Goal: Information Seeking & Learning: Check status

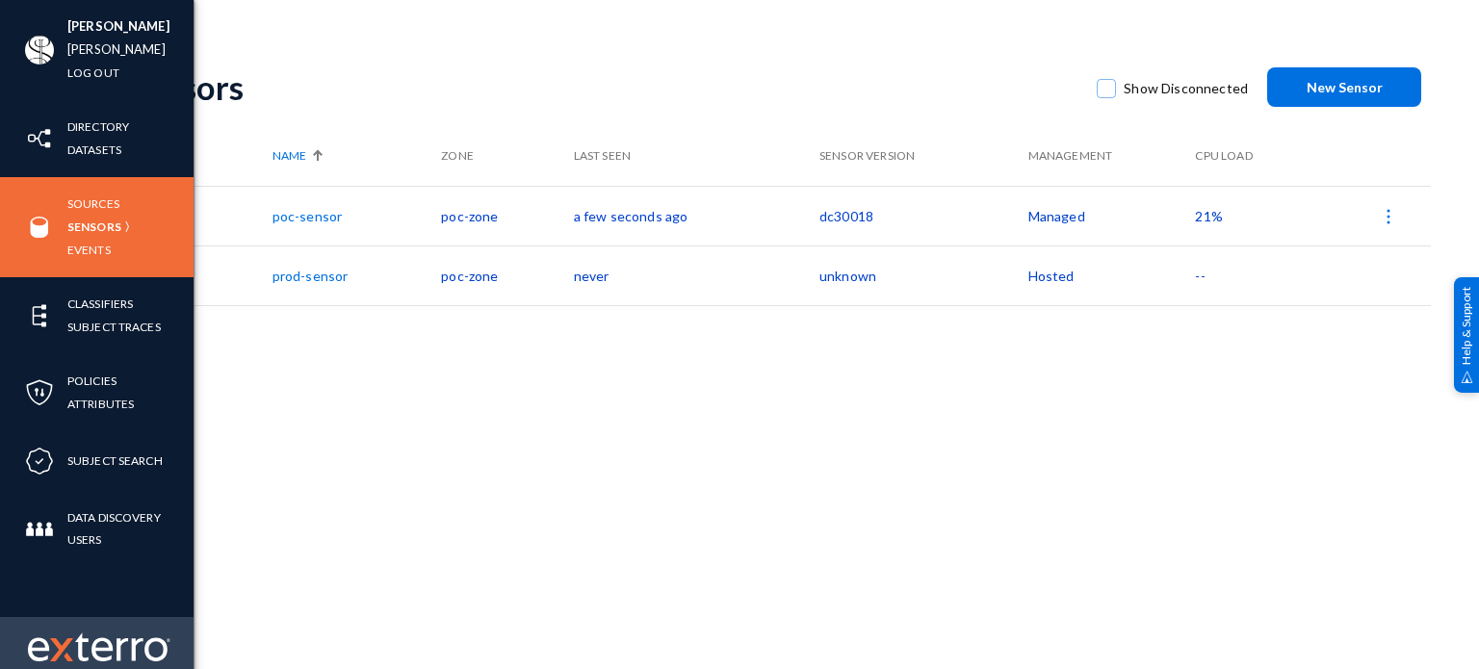
click at [78, 642] on img at bounding box center [99, 647] width 143 height 29
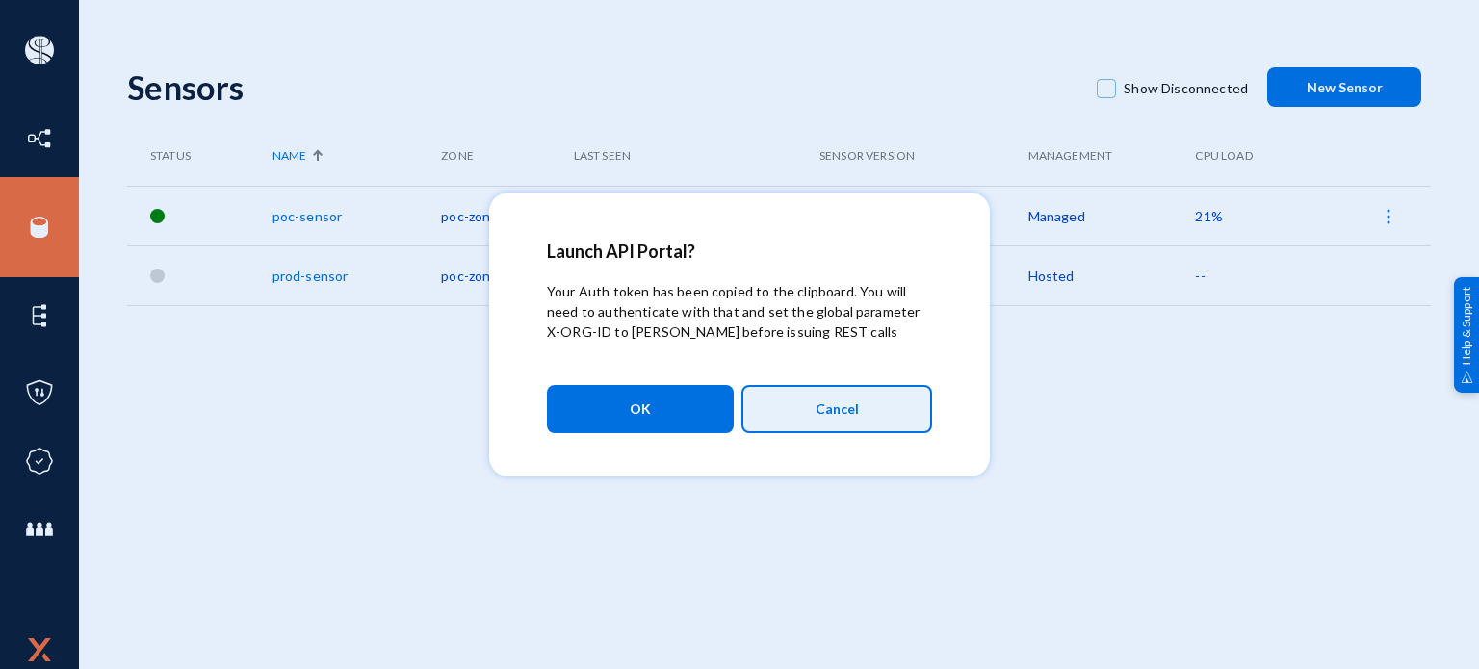
click at [825, 419] on span "Cancel" at bounding box center [837, 409] width 43 height 33
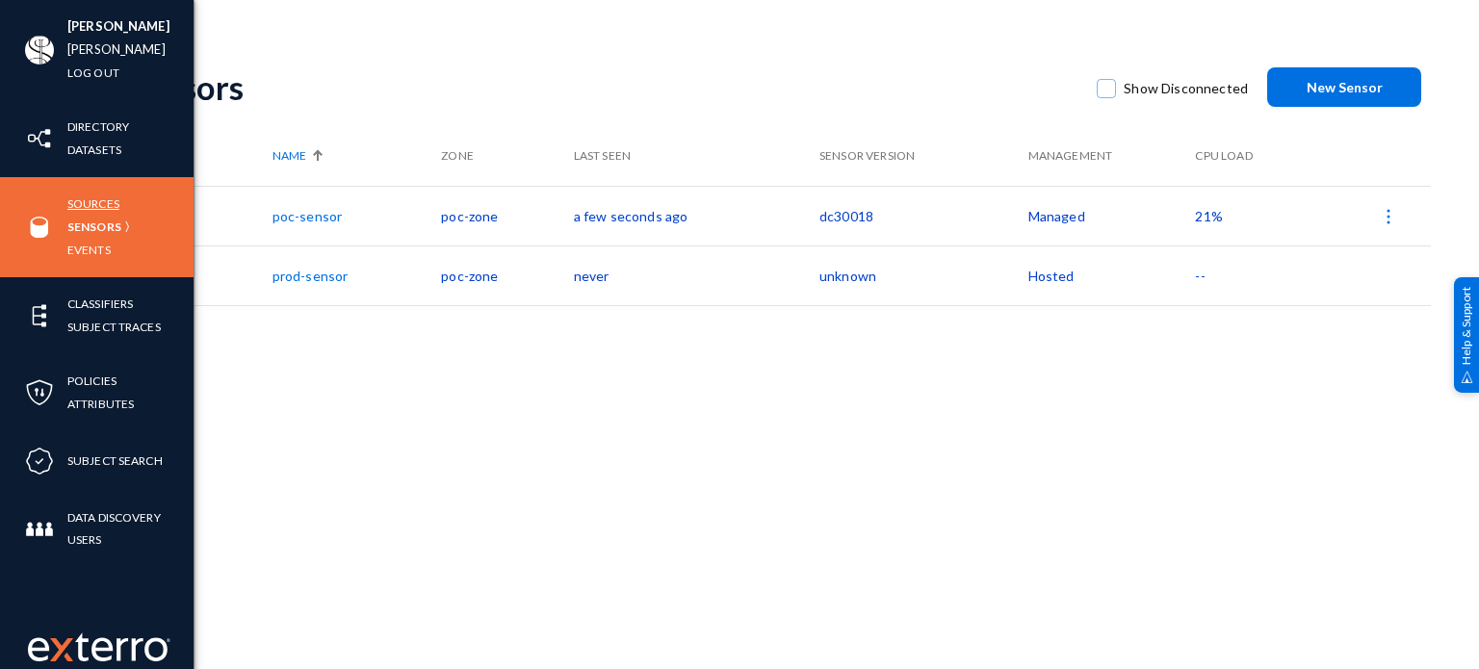
click at [90, 198] on link "Sources" at bounding box center [93, 204] width 52 height 22
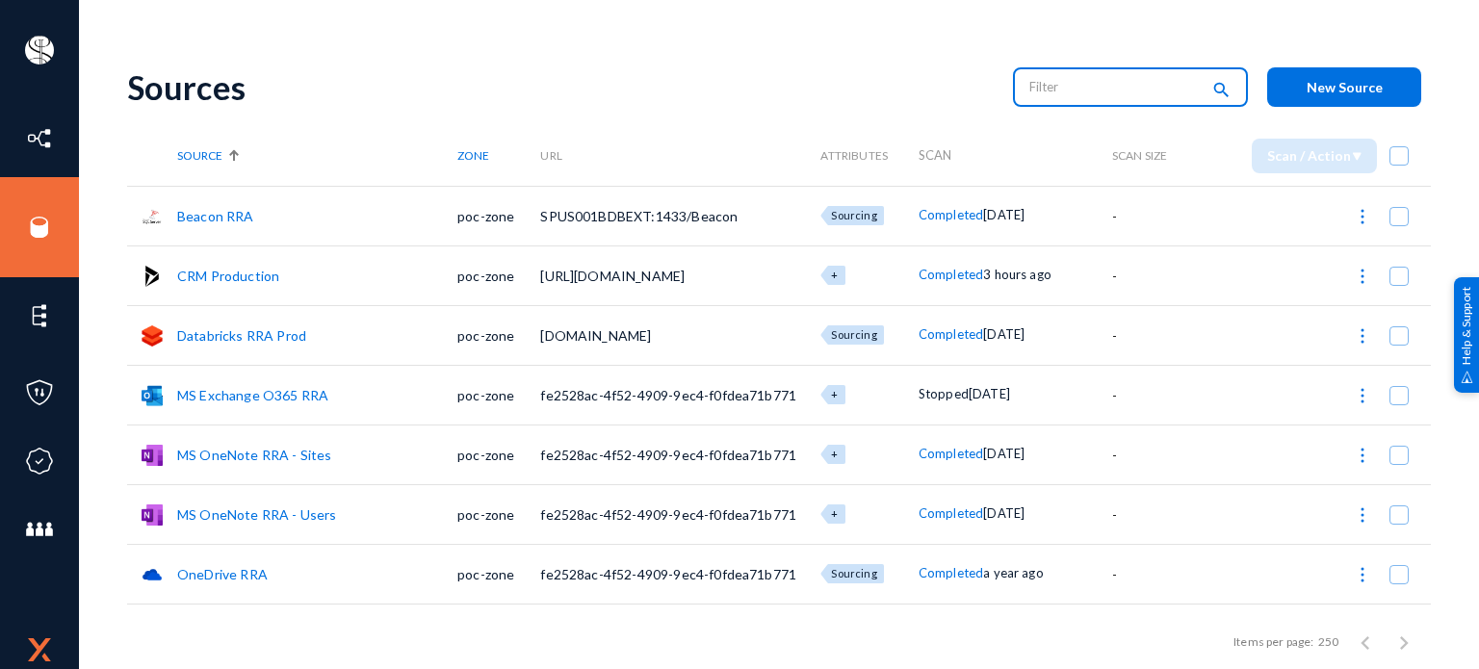
click at [1099, 81] on input "text" at bounding box center [1115, 86] width 170 height 29
type input "running"
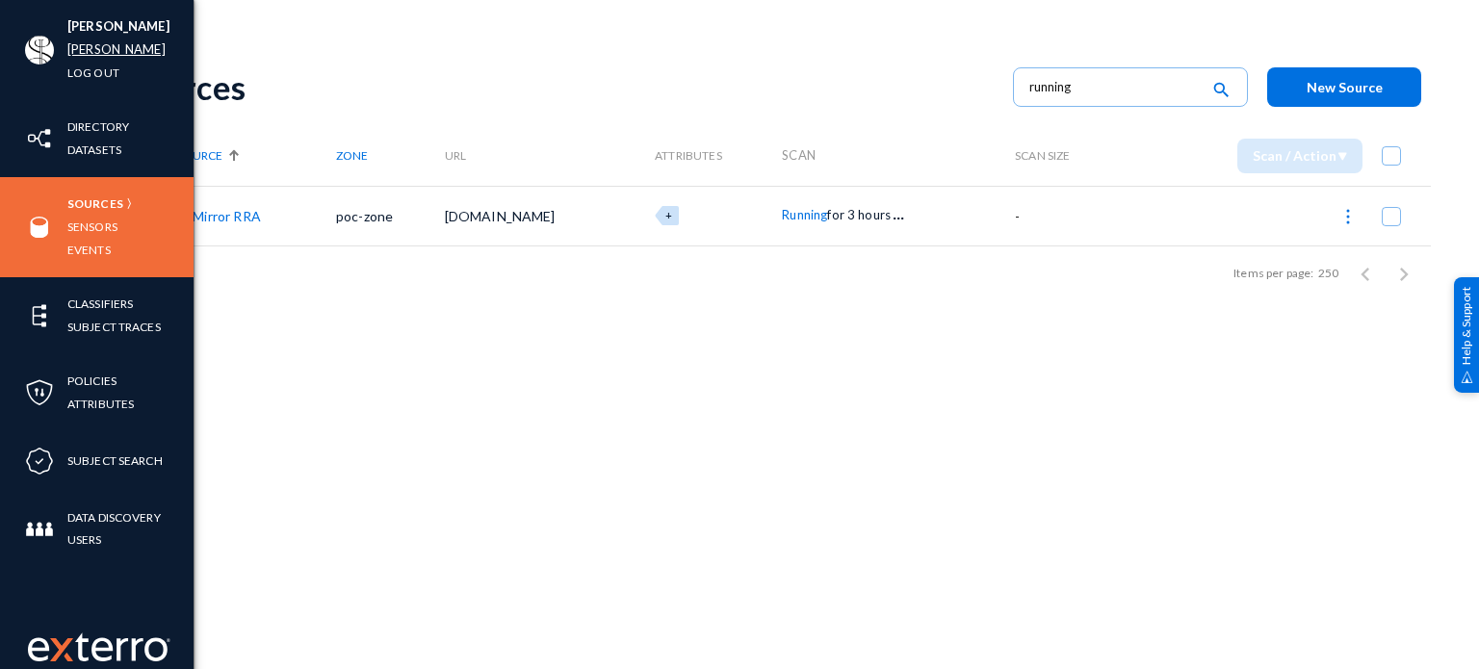
click at [91, 45] on link "russel" at bounding box center [116, 50] width 98 height 22
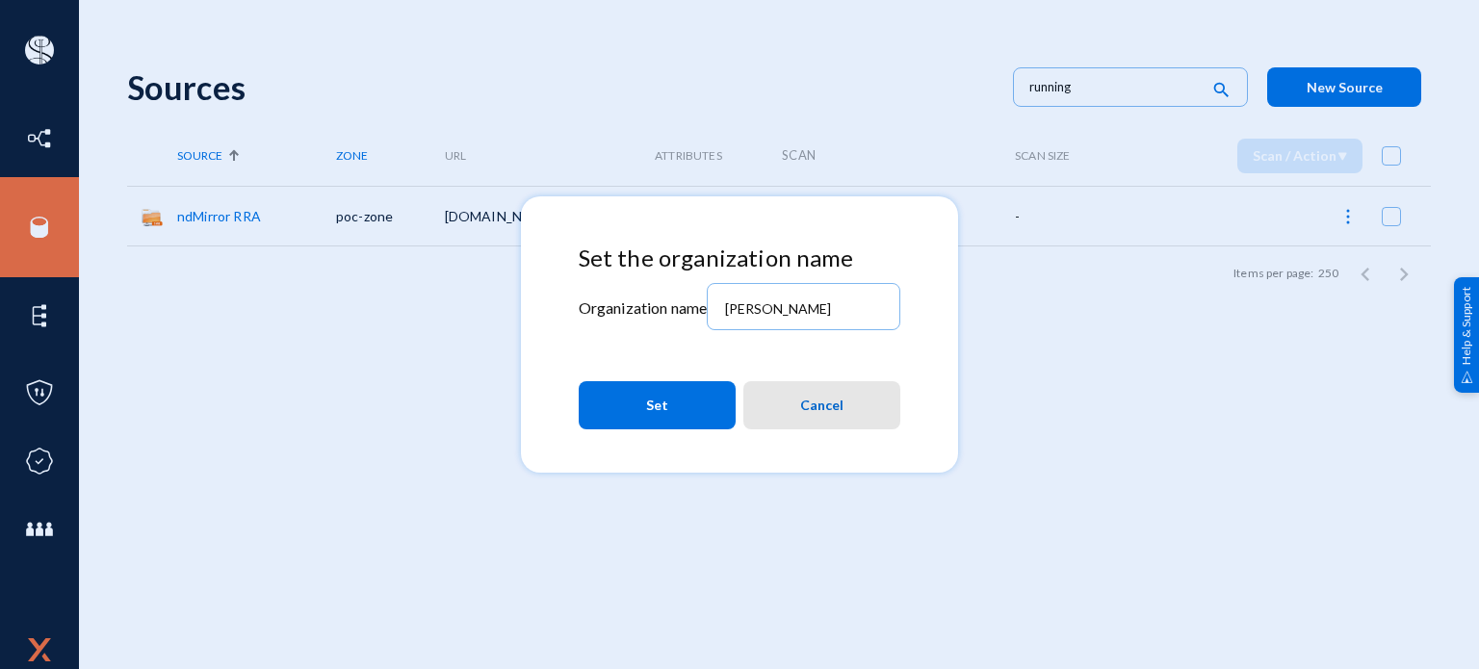
click at [843, 409] on span "Cancel" at bounding box center [821, 405] width 43 height 35
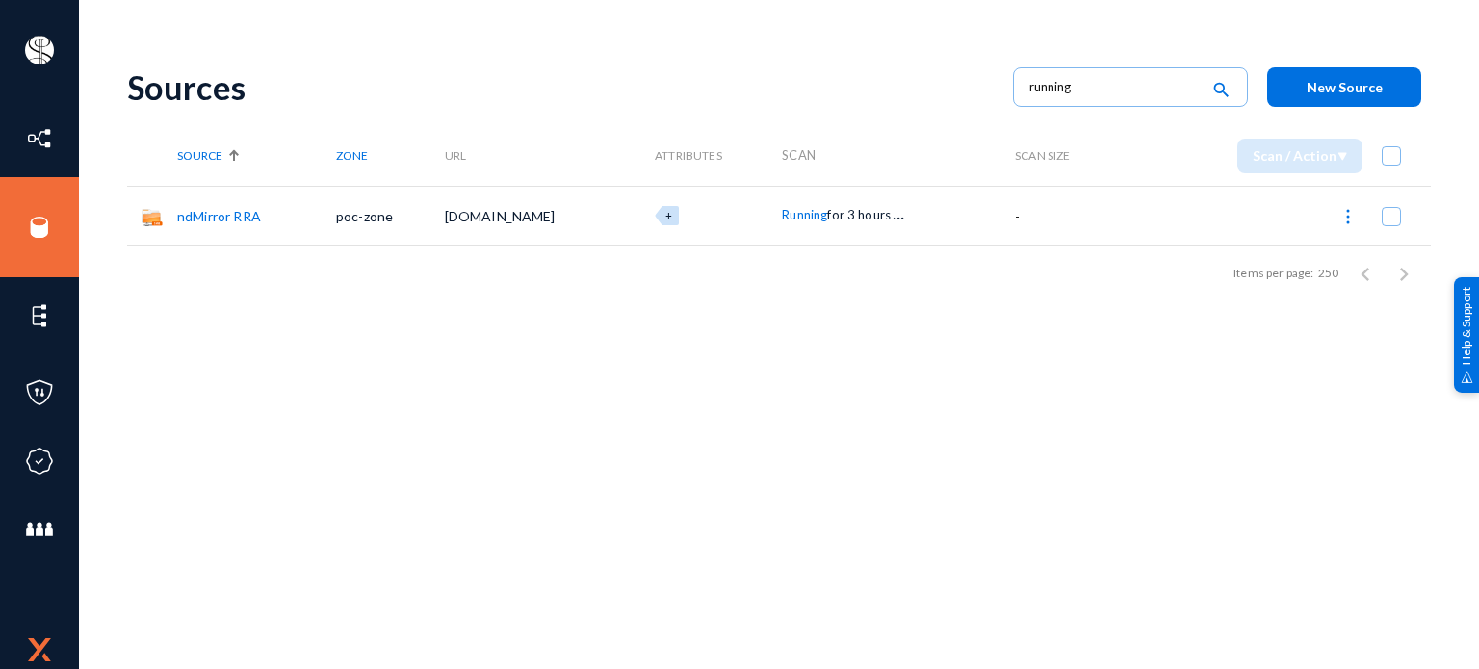
click at [651, 354] on div "Sources running search New Source Source Zone URL Attributes Scan Scan Size Sca…" at bounding box center [779, 337] width 1304 height 578
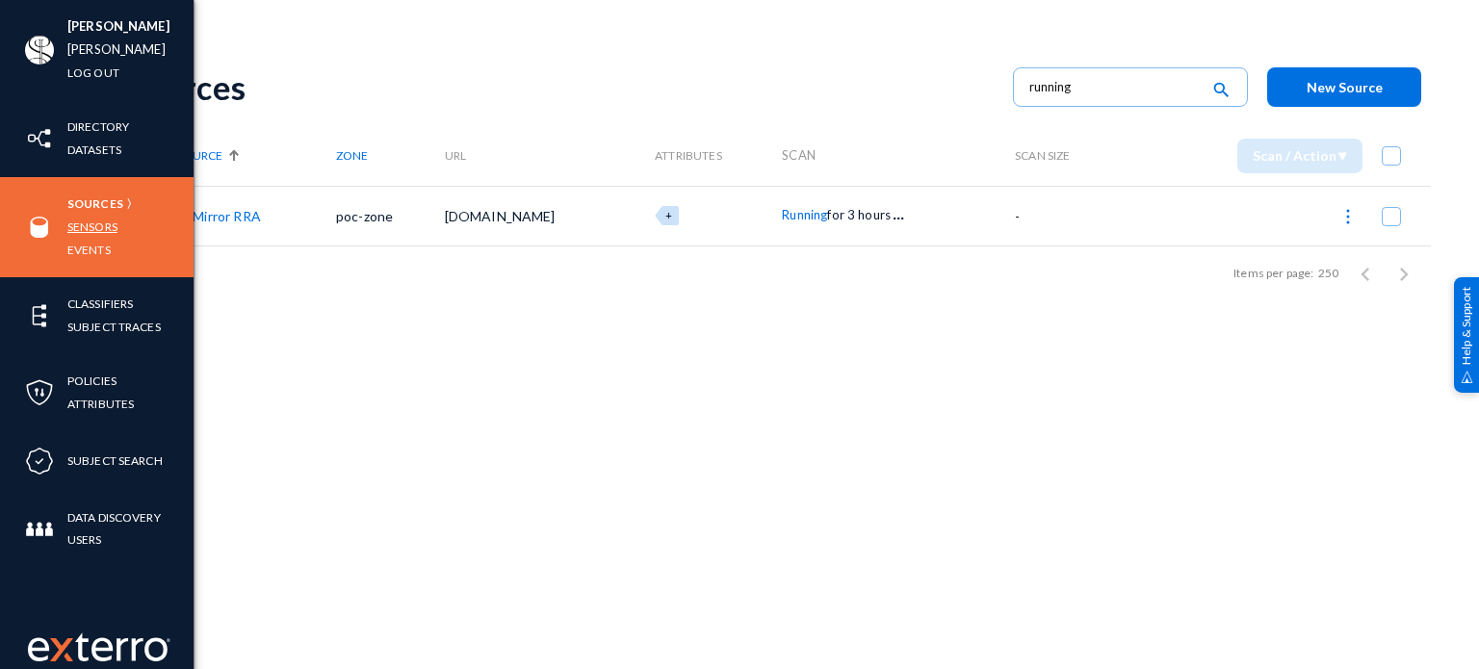
click at [103, 230] on link "Sensors" at bounding box center [92, 227] width 50 height 22
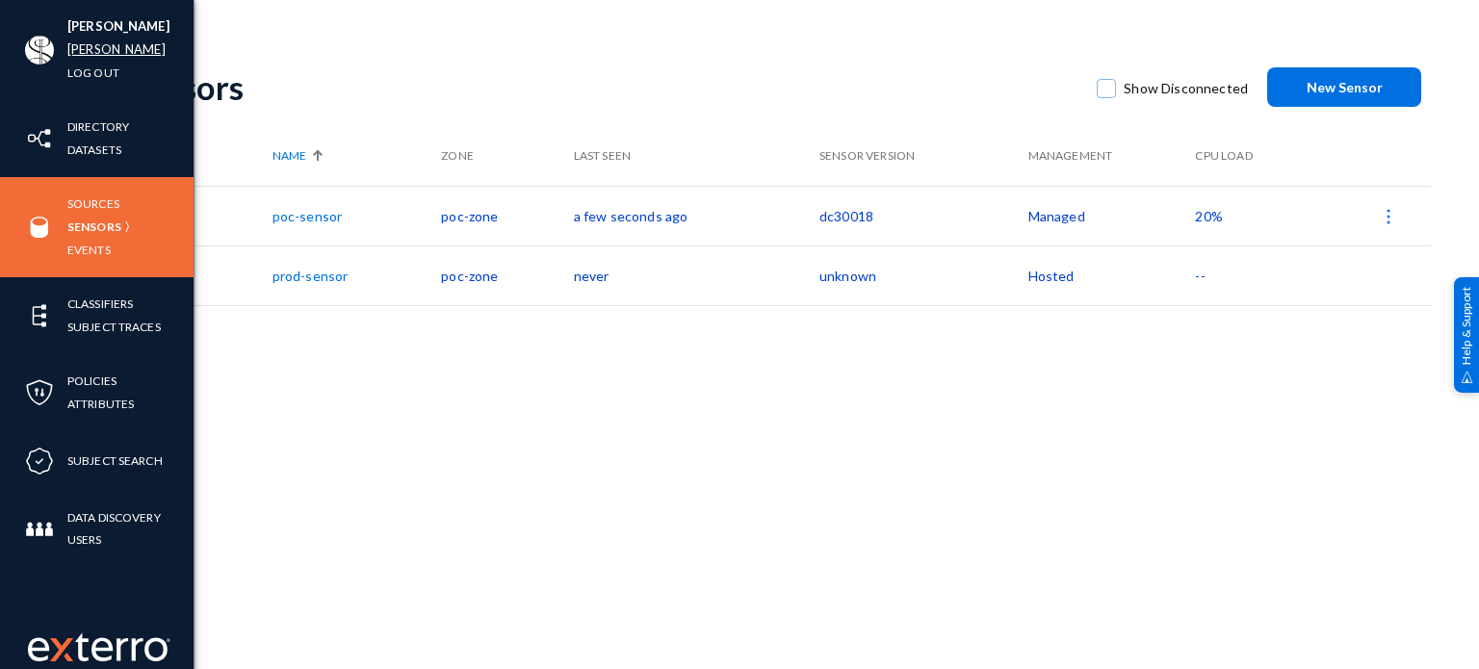
click at [92, 48] on link "russel" at bounding box center [116, 50] width 98 height 22
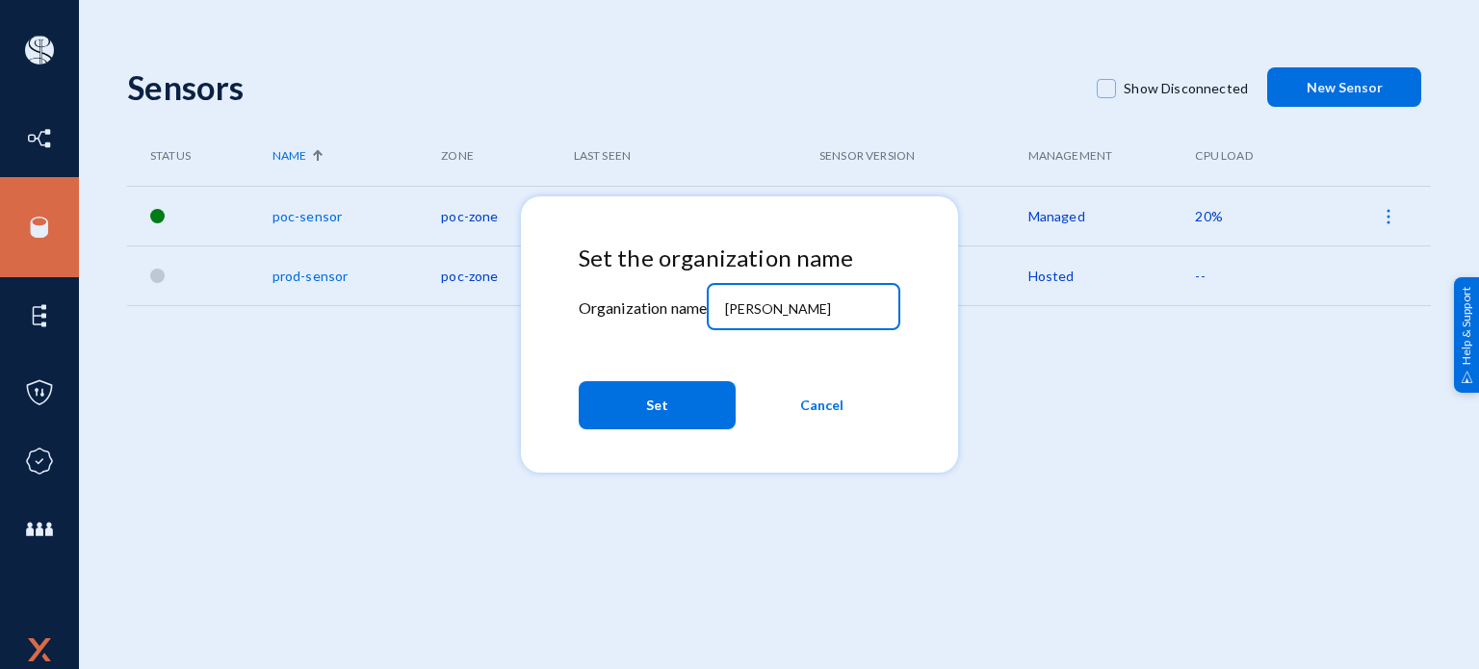
click at [806, 304] on input "russel" at bounding box center [808, 309] width 166 height 17
type input "tandl"
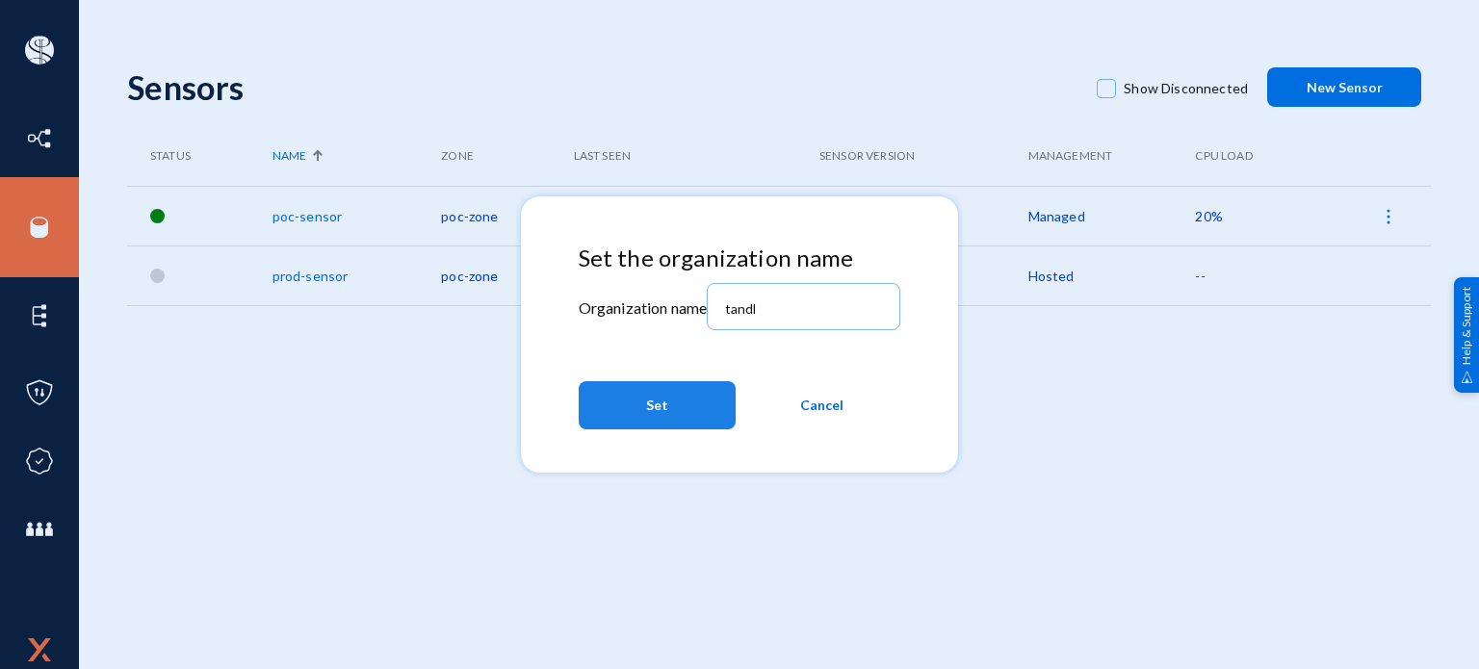
click at [684, 391] on button "Set" at bounding box center [657, 405] width 157 height 48
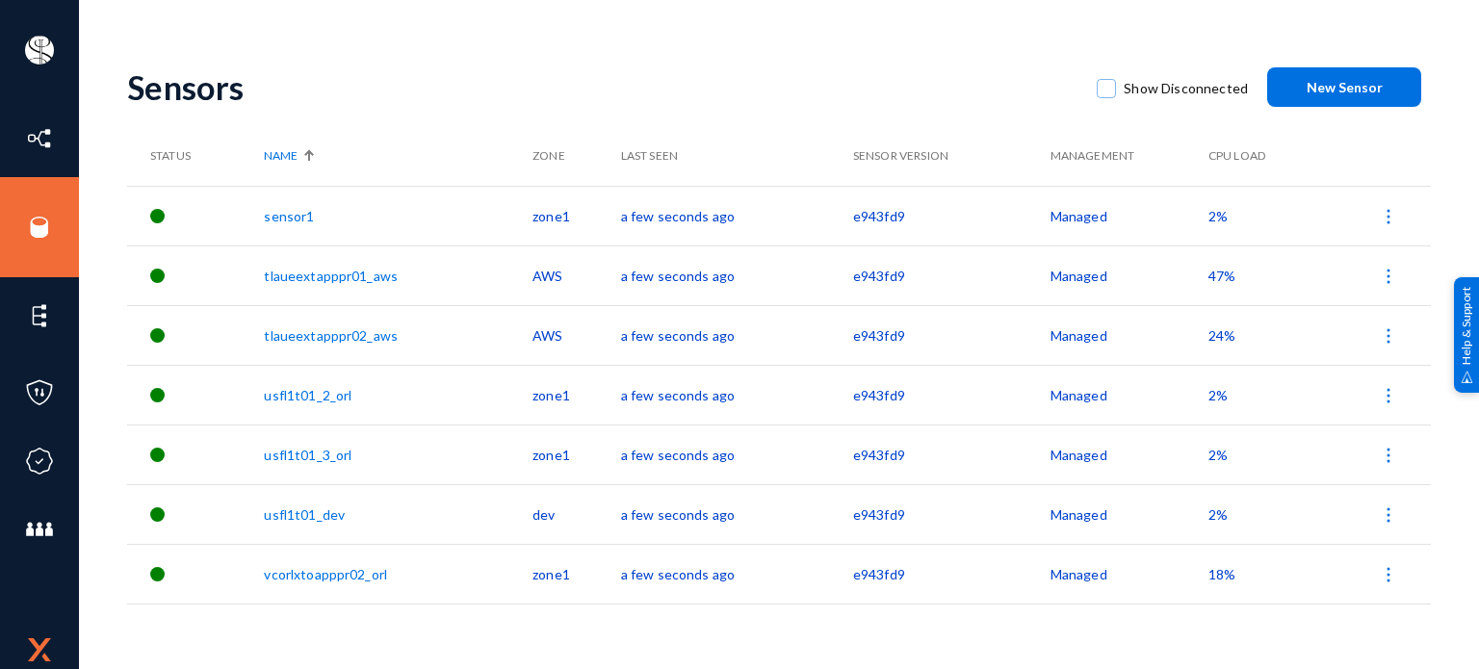
click at [1210, 272] on span "47%" at bounding box center [1222, 276] width 27 height 16
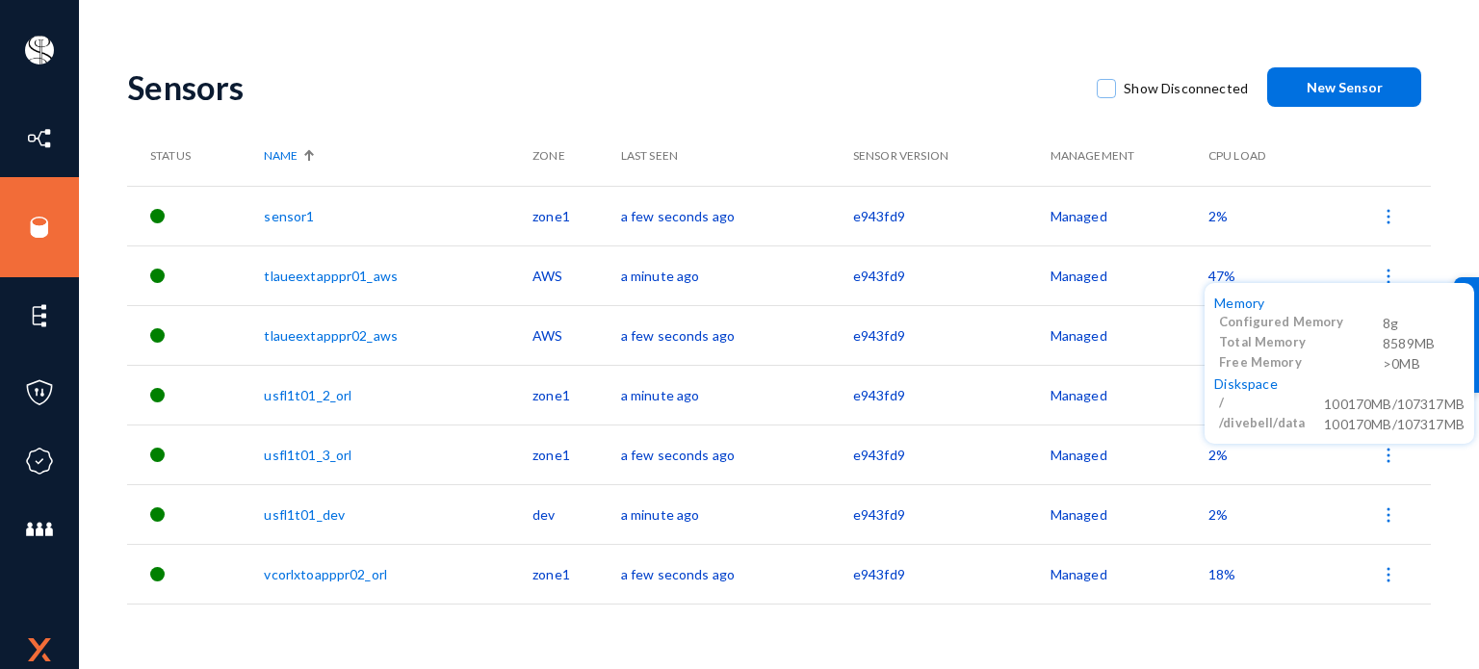
click at [851, 272] on div at bounding box center [739, 334] width 1479 height 669
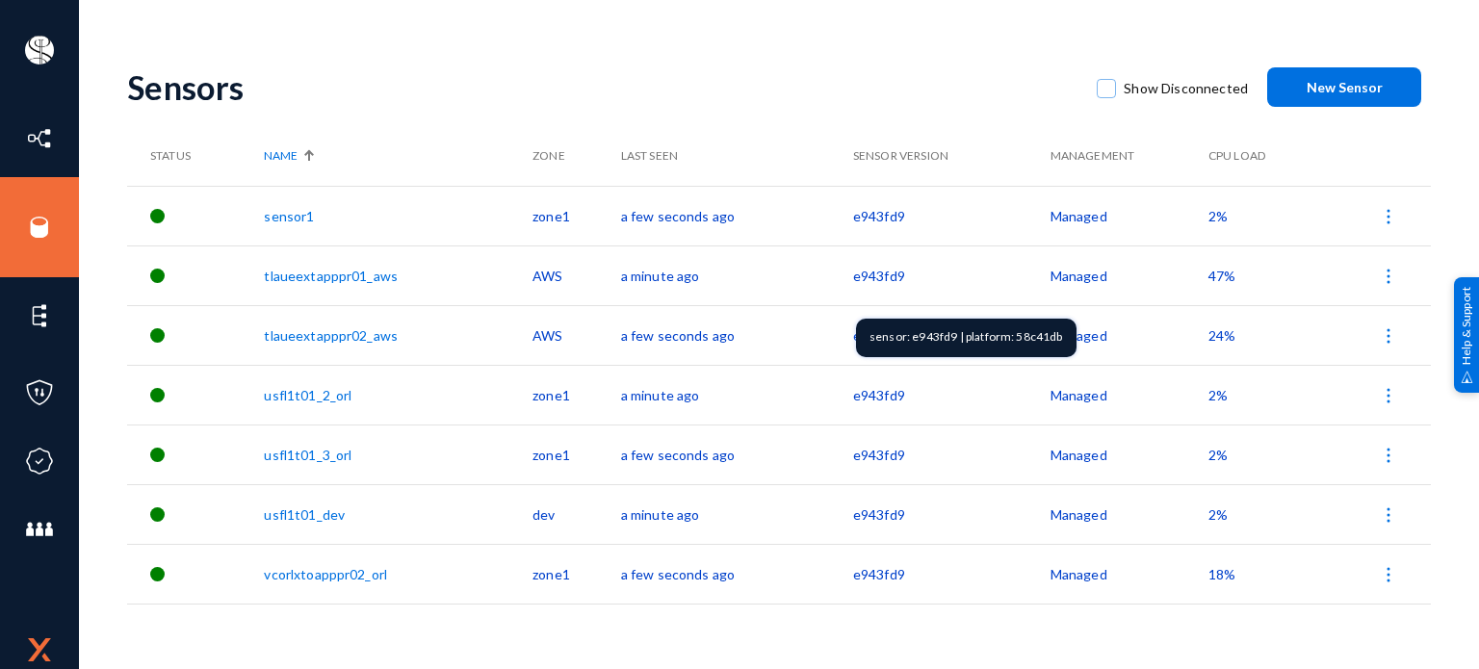
click at [853, 272] on td "e943fd9" at bounding box center [951, 276] width 197 height 60
click at [1215, 219] on span "2%" at bounding box center [1218, 216] width 19 height 16
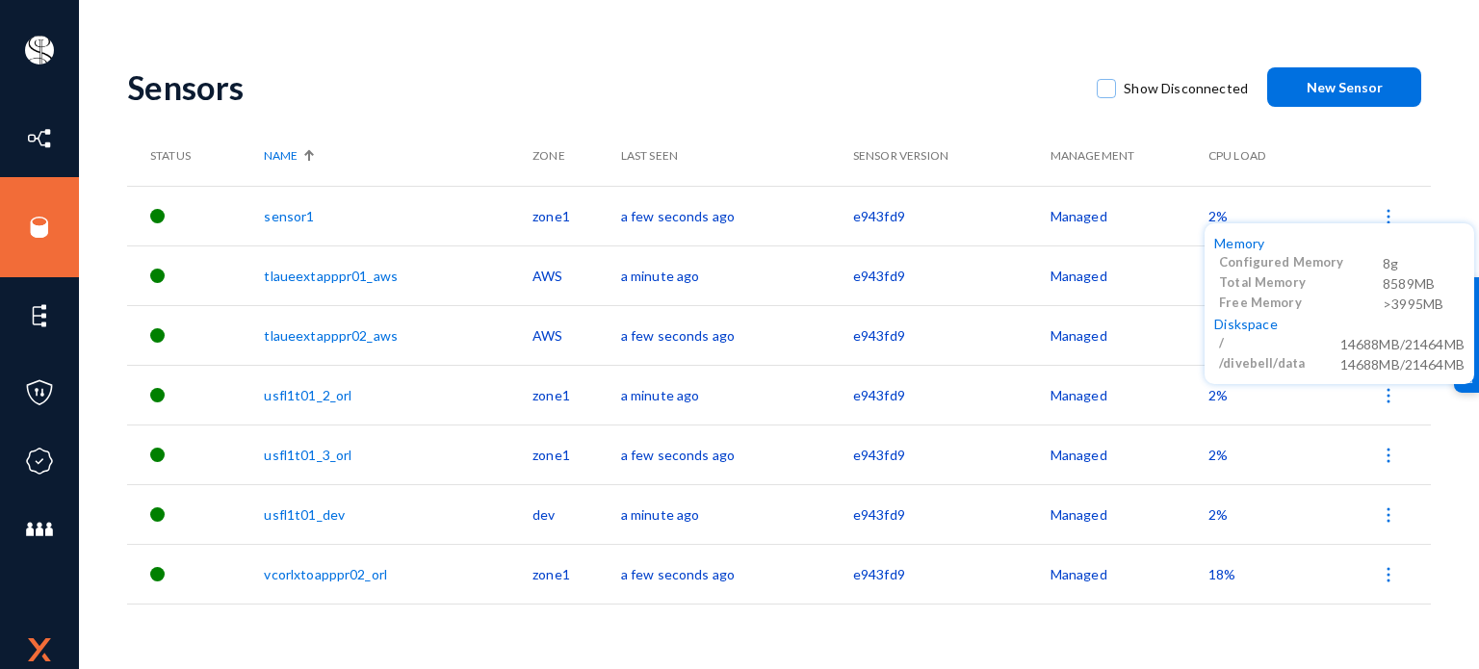
click at [1213, 393] on div at bounding box center [739, 334] width 1479 height 669
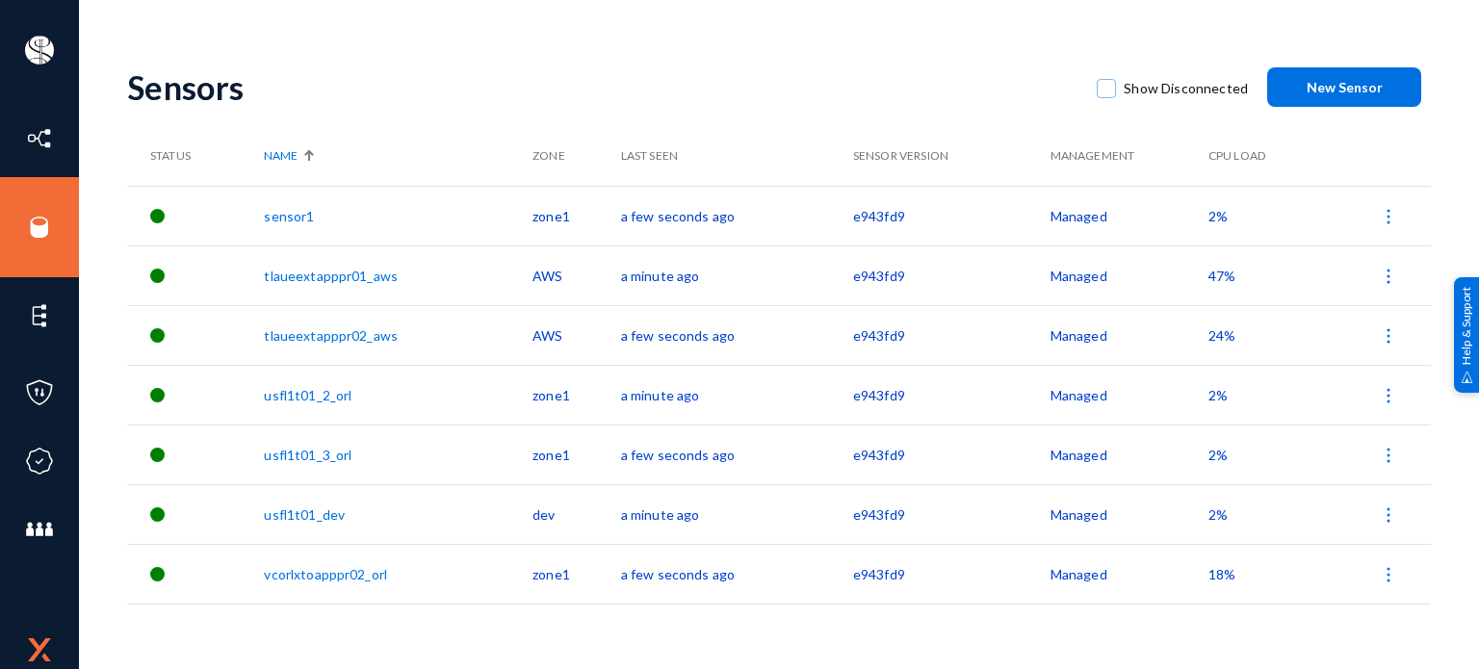
click at [1213, 393] on span "2%" at bounding box center [1218, 395] width 19 height 16
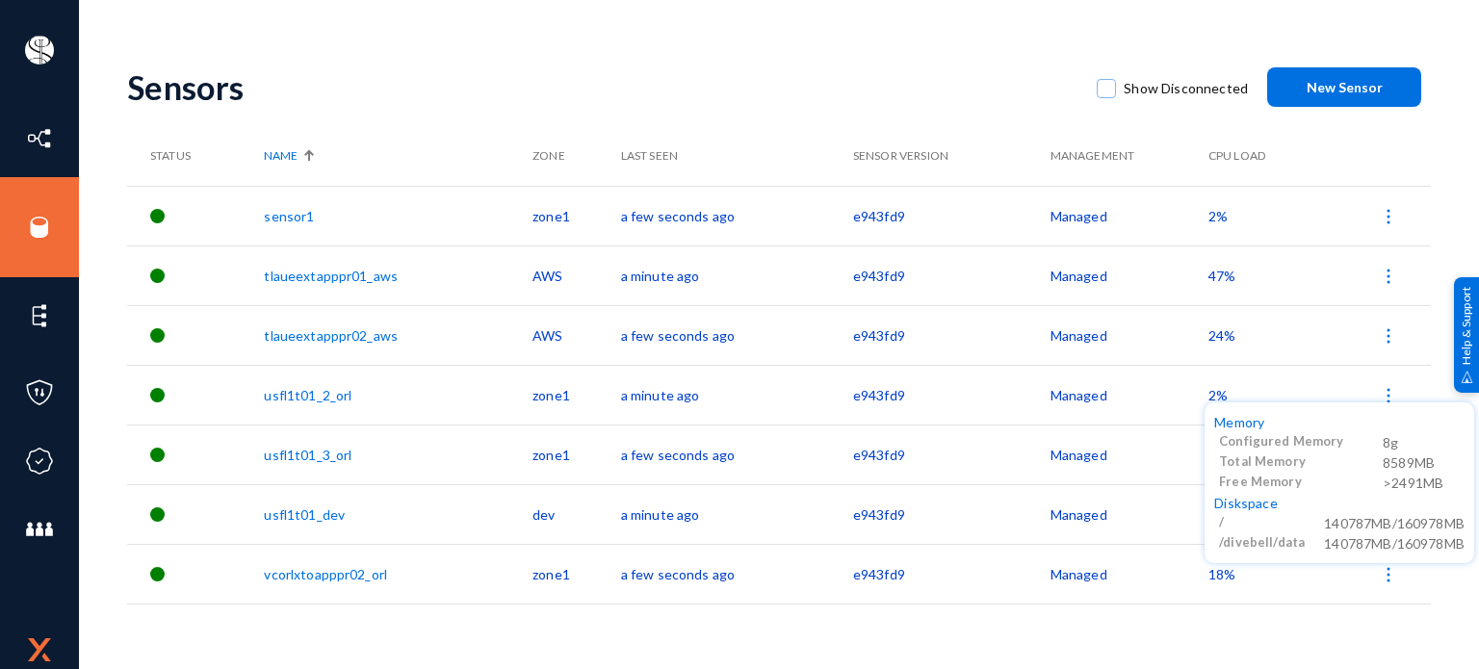
click at [1157, 644] on div at bounding box center [739, 334] width 1479 height 669
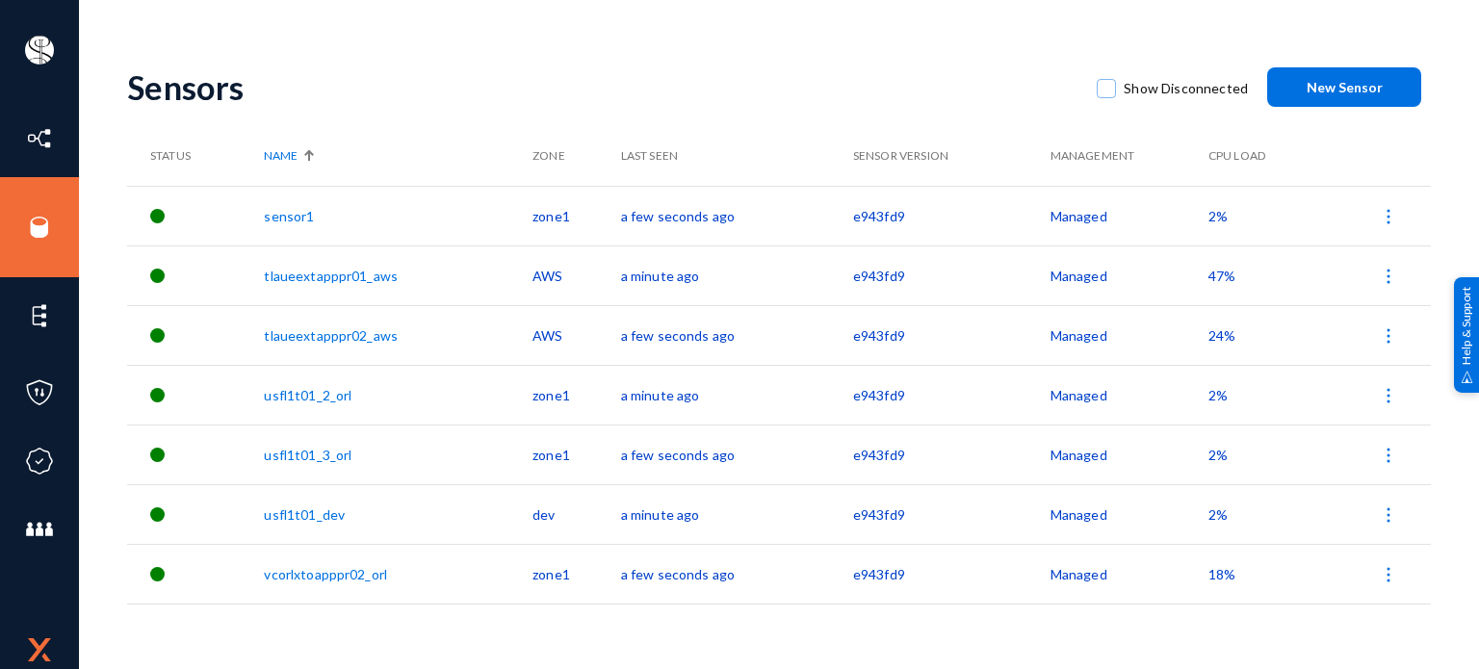
click at [1220, 511] on span "2%" at bounding box center [1218, 515] width 19 height 16
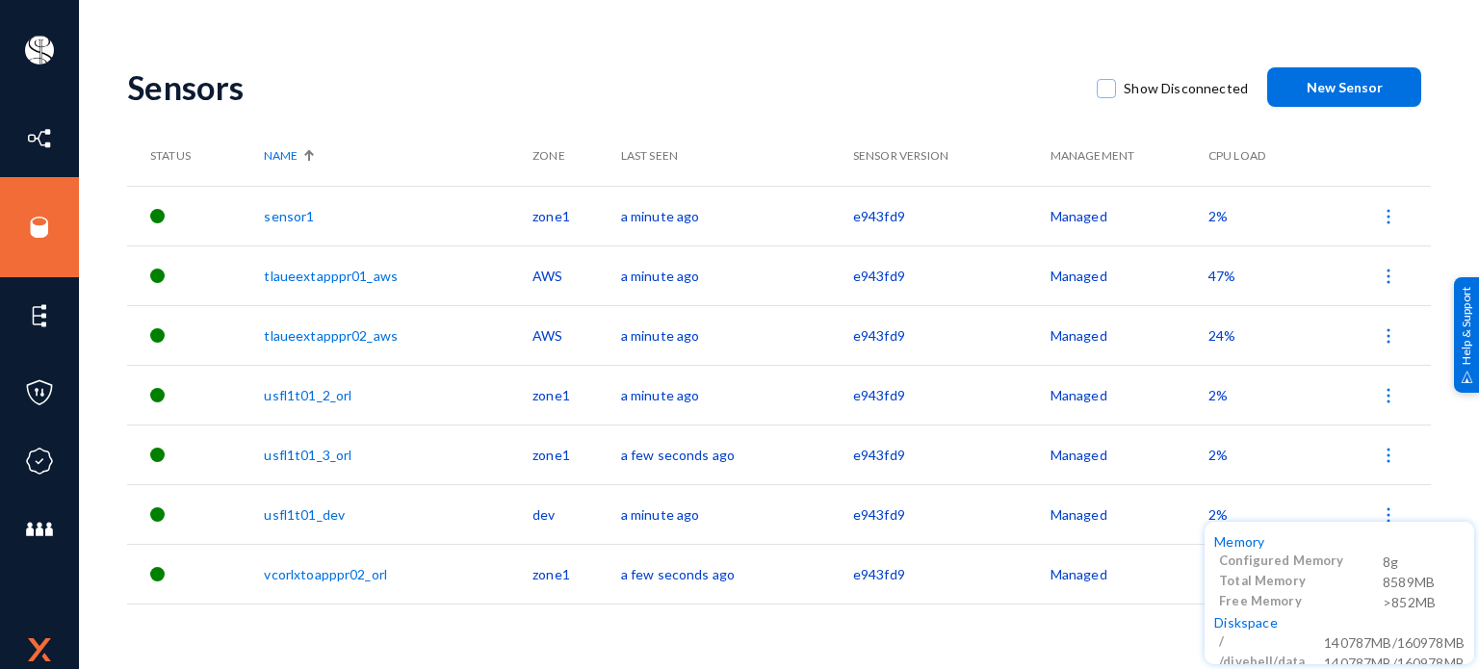
click at [50, 202] on div at bounding box center [739, 334] width 1479 height 669
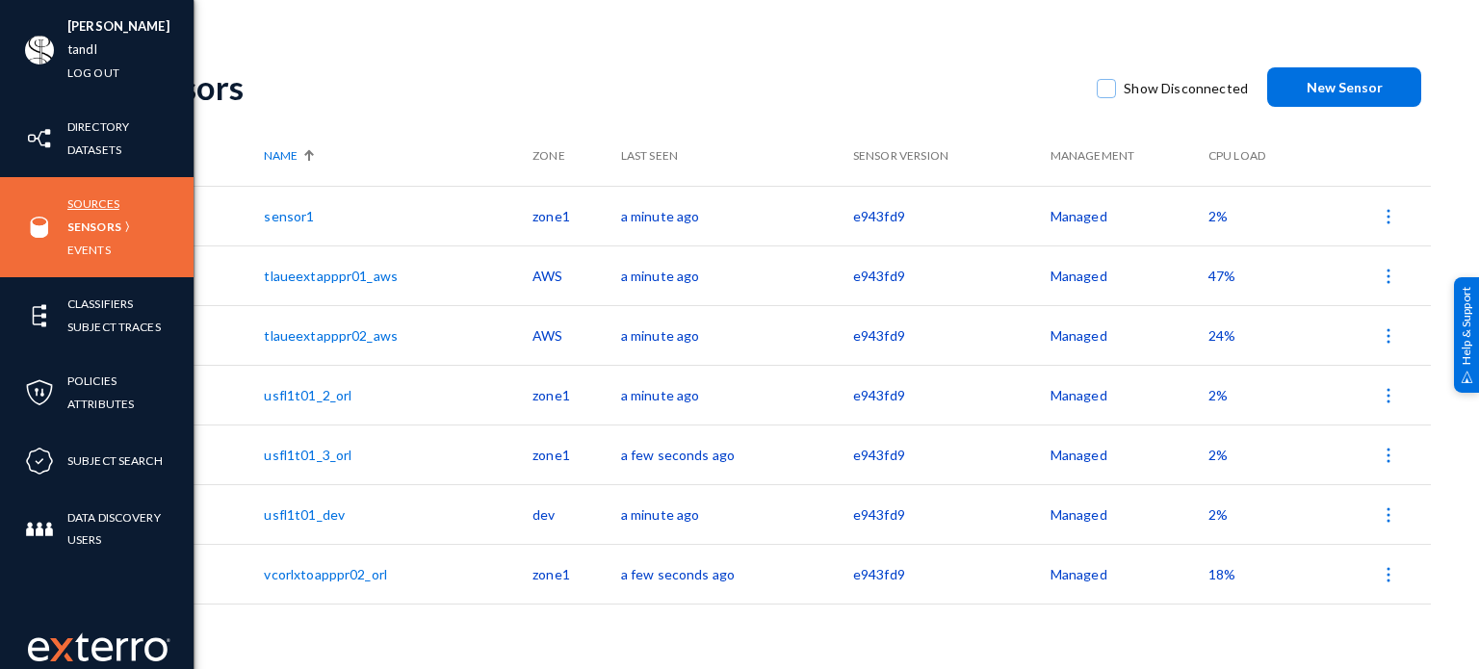
click at [89, 201] on link "Sources" at bounding box center [93, 204] width 52 height 22
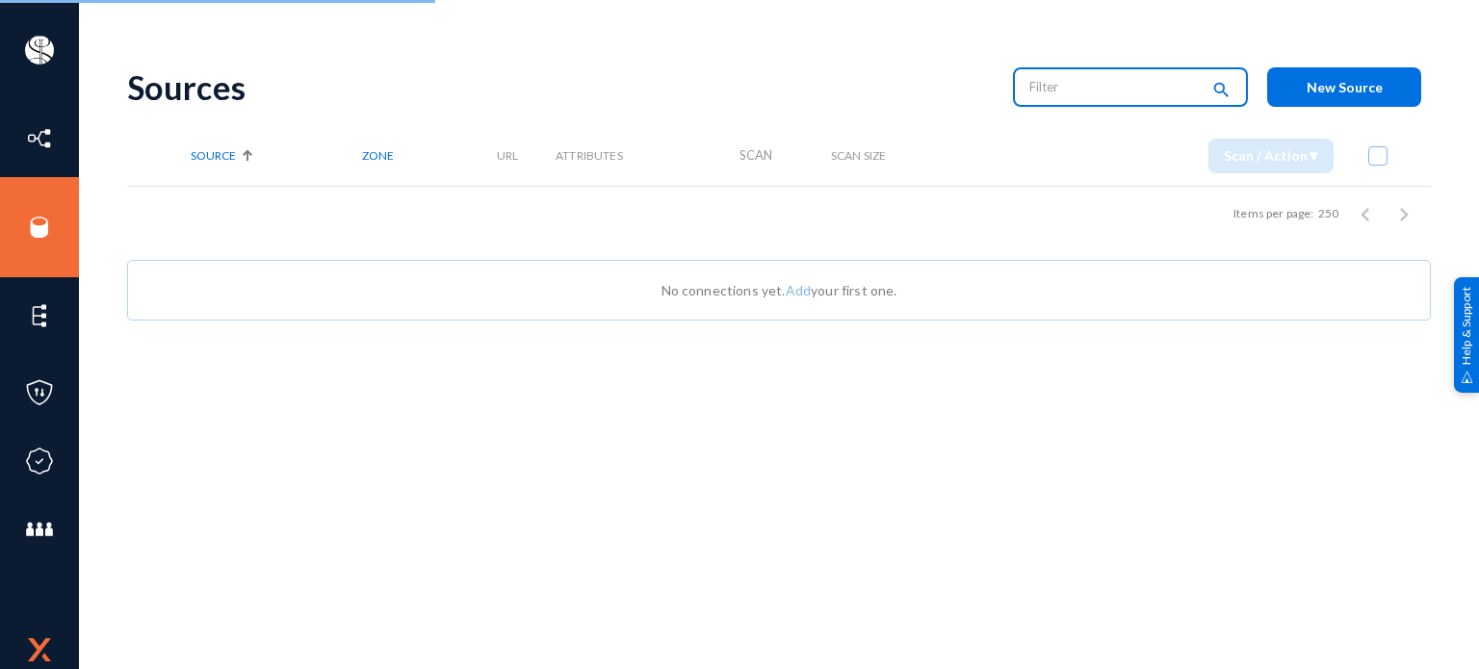
click at [1052, 74] on input "text" at bounding box center [1115, 86] width 170 height 29
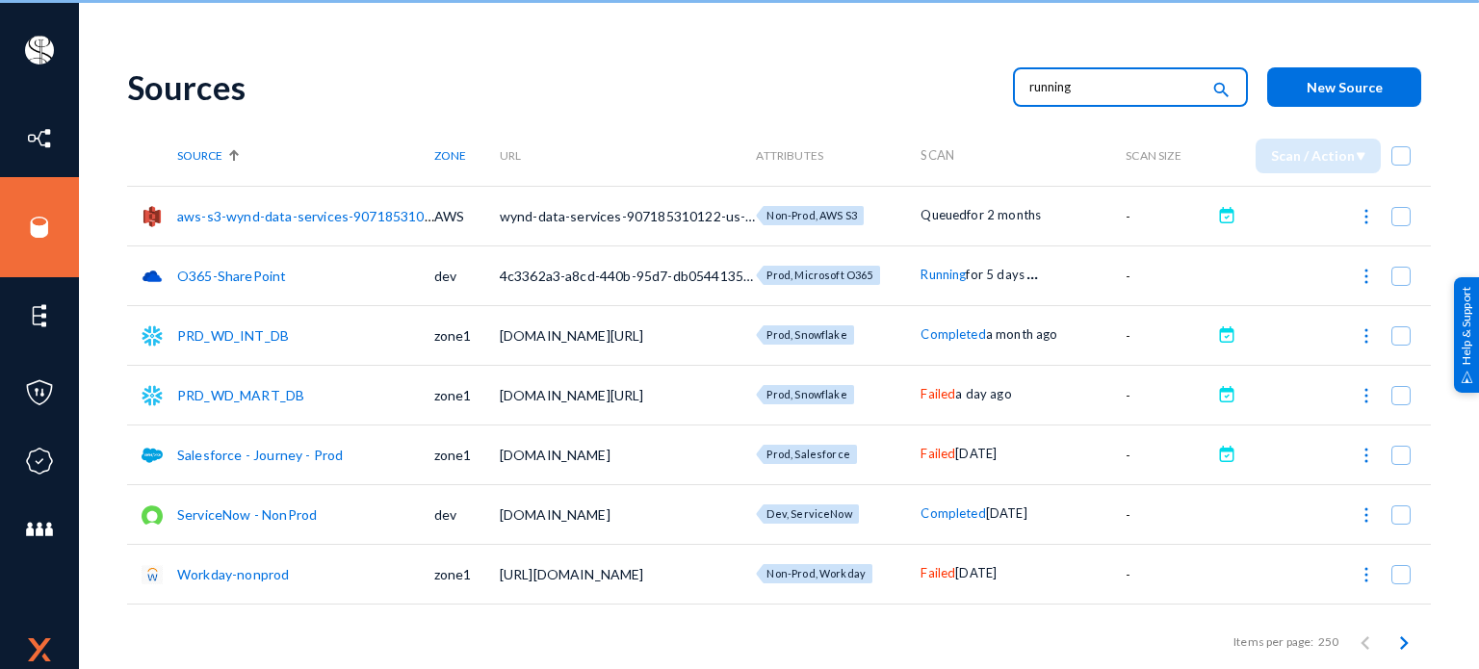
click at [1052, 74] on input "running" at bounding box center [1115, 86] width 170 height 29
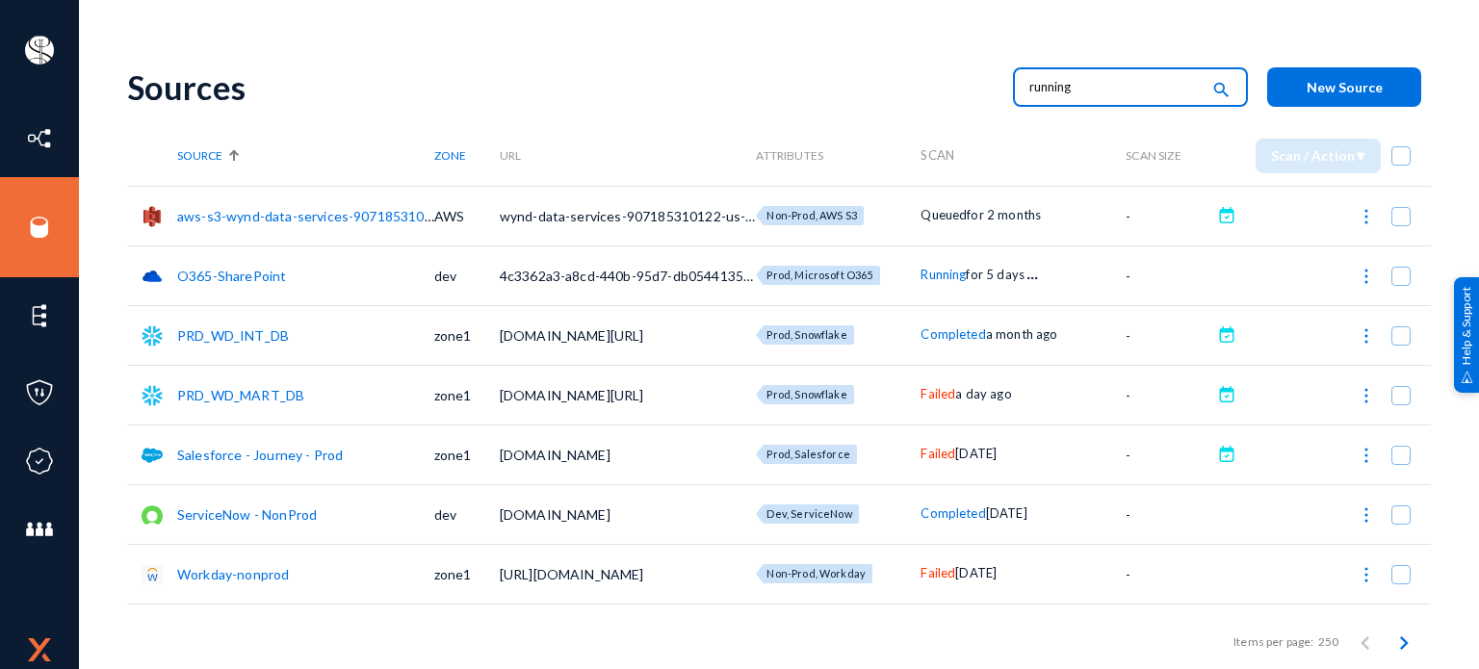
click at [1088, 84] on input "running" at bounding box center [1115, 86] width 170 height 29
type input "running"
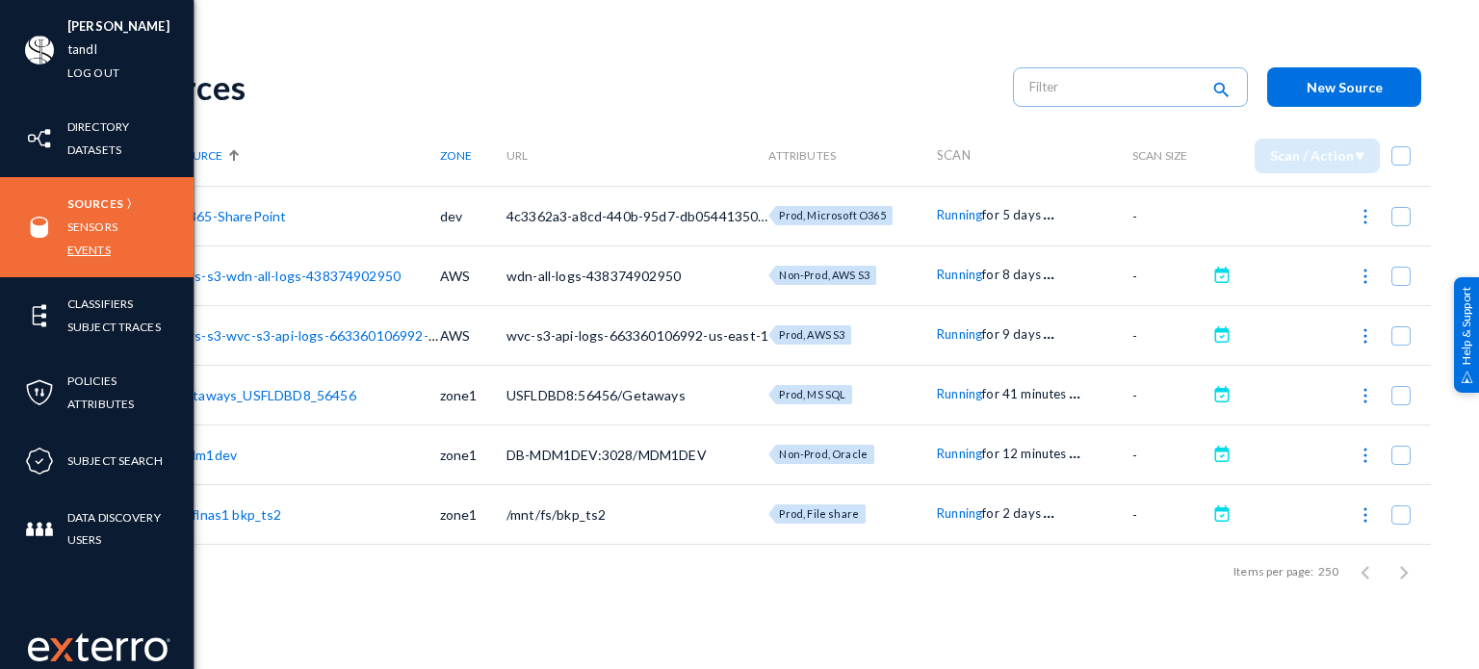
click at [102, 246] on link "Events" at bounding box center [88, 250] width 43 height 22
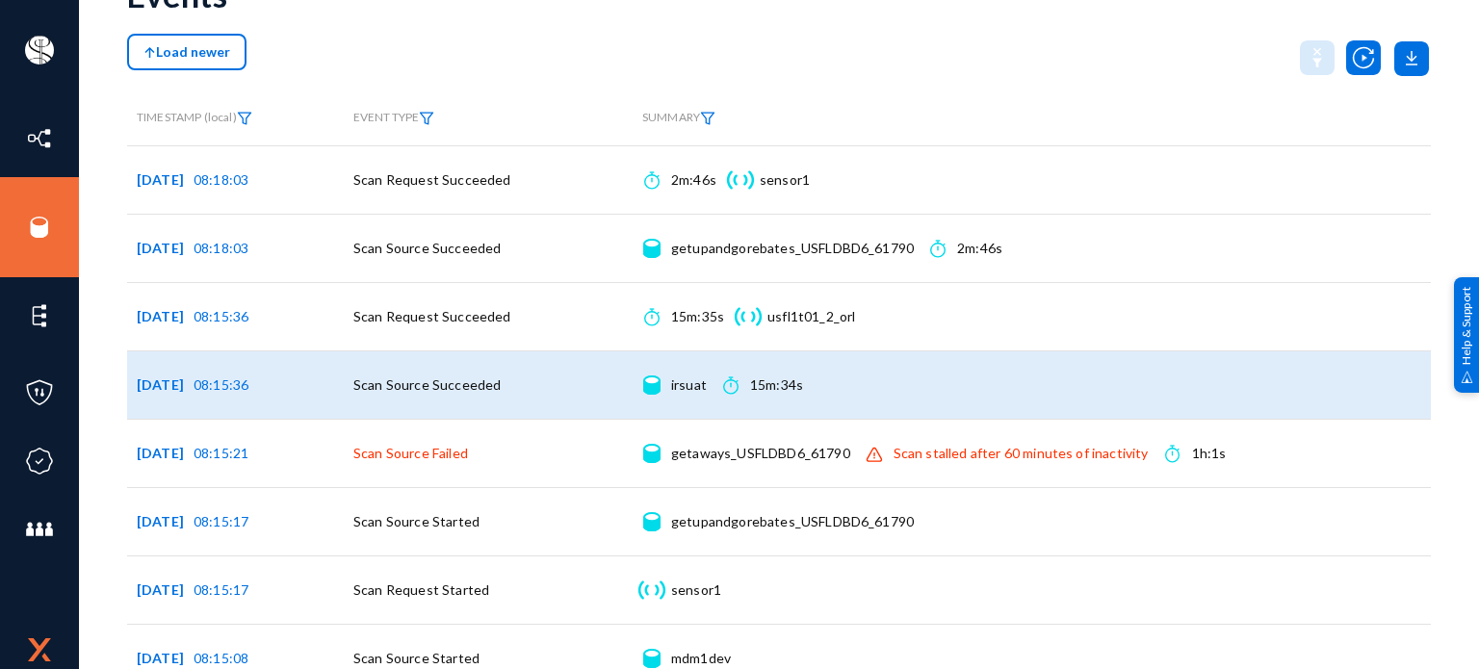
scroll to position [94, 0]
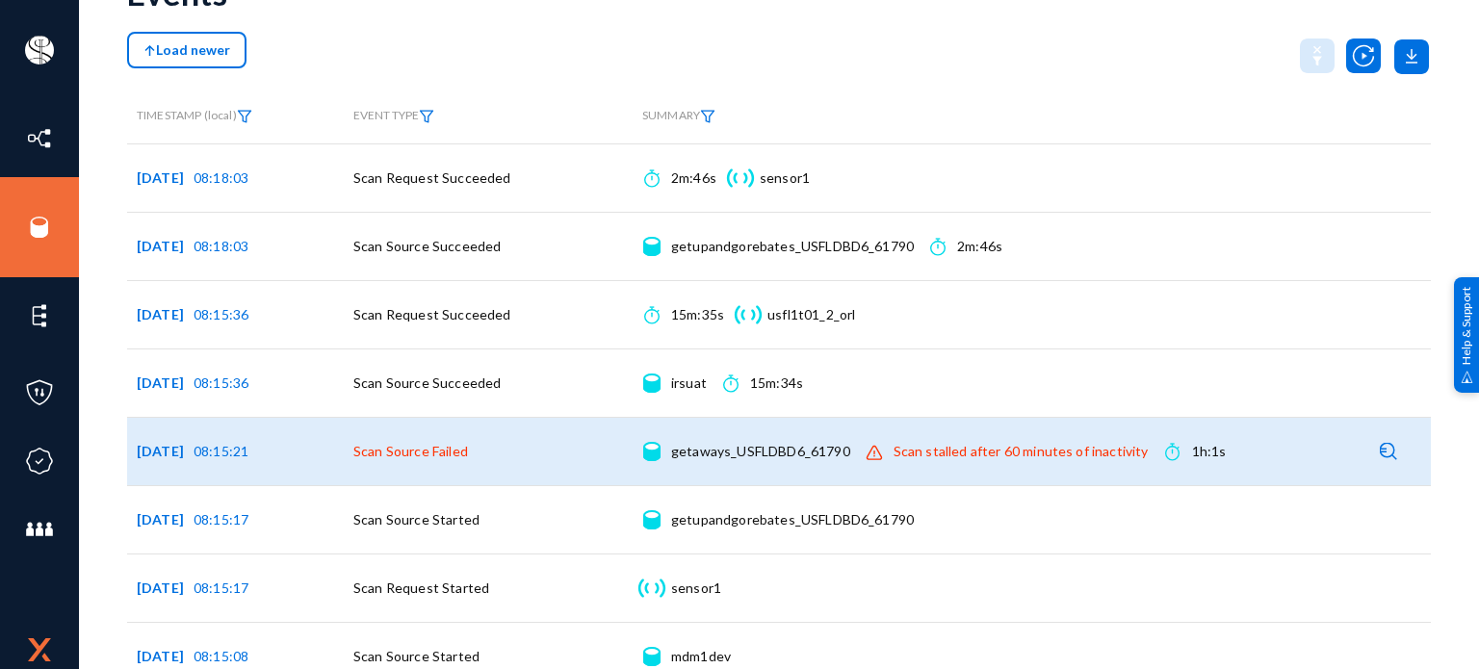
click at [1092, 449] on div "Scan stalled after 60 minutes of inactivity" at bounding box center [1021, 451] width 255 height 19
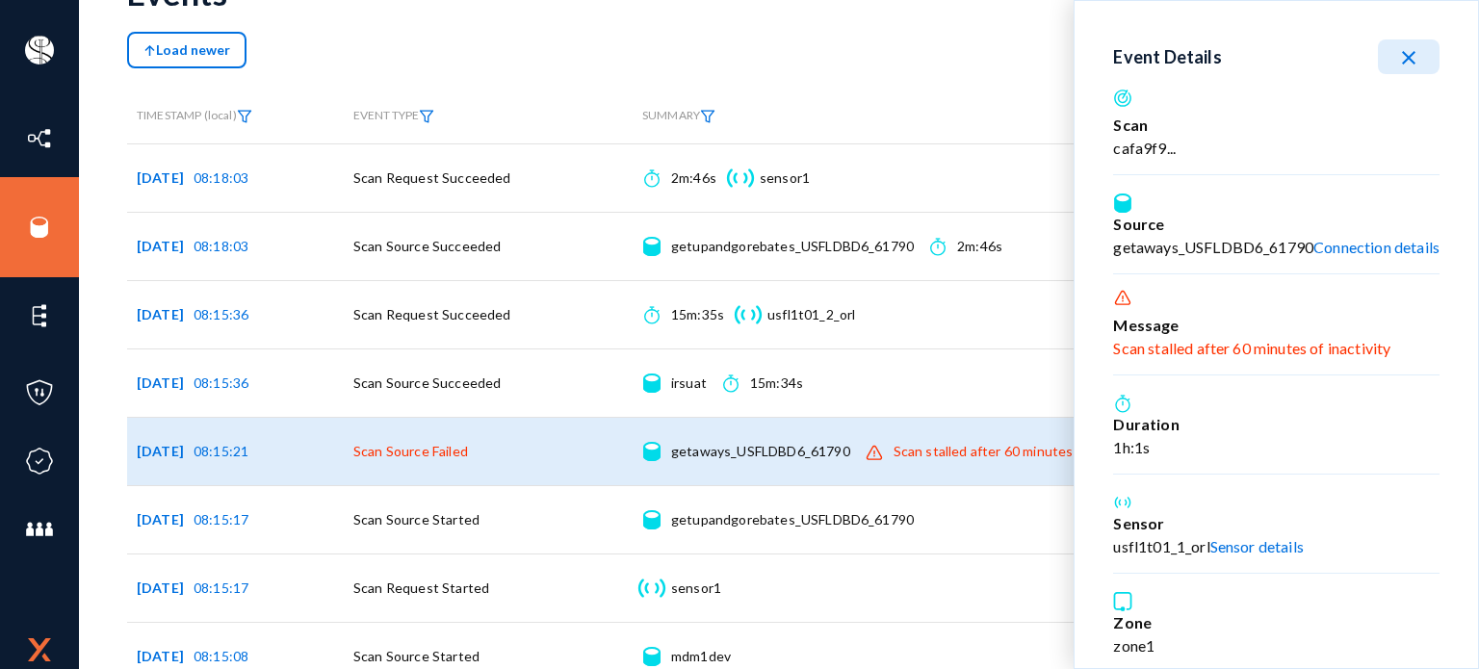
click at [1310, 350] on div "Scan stalled after 60 minutes of inactivity" at bounding box center [1276, 348] width 327 height 23
click at [985, 450] on div "Scan stalled after 60 minutes of inactivity" at bounding box center [1021, 451] width 255 height 19
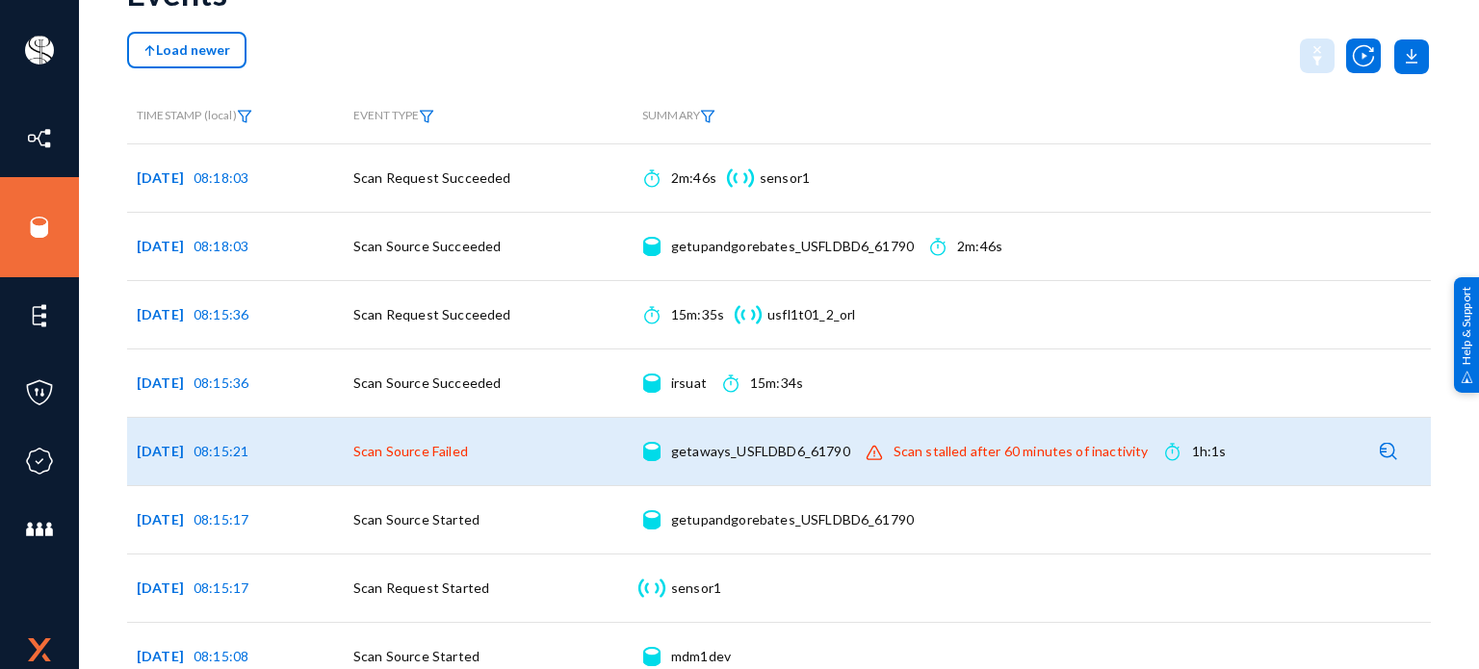
click at [985, 450] on div "Scan stalled after 60 minutes of inactivity" at bounding box center [1021, 451] width 255 height 19
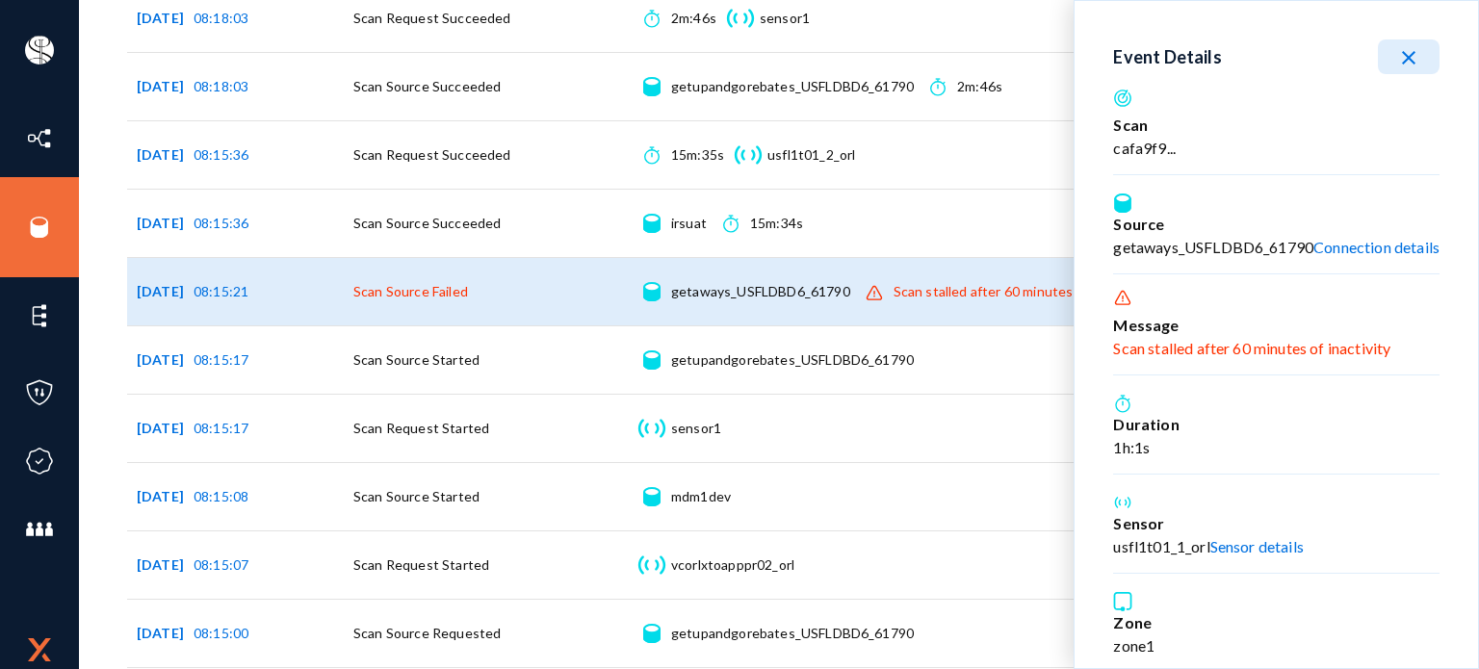
scroll to position [353, 0]
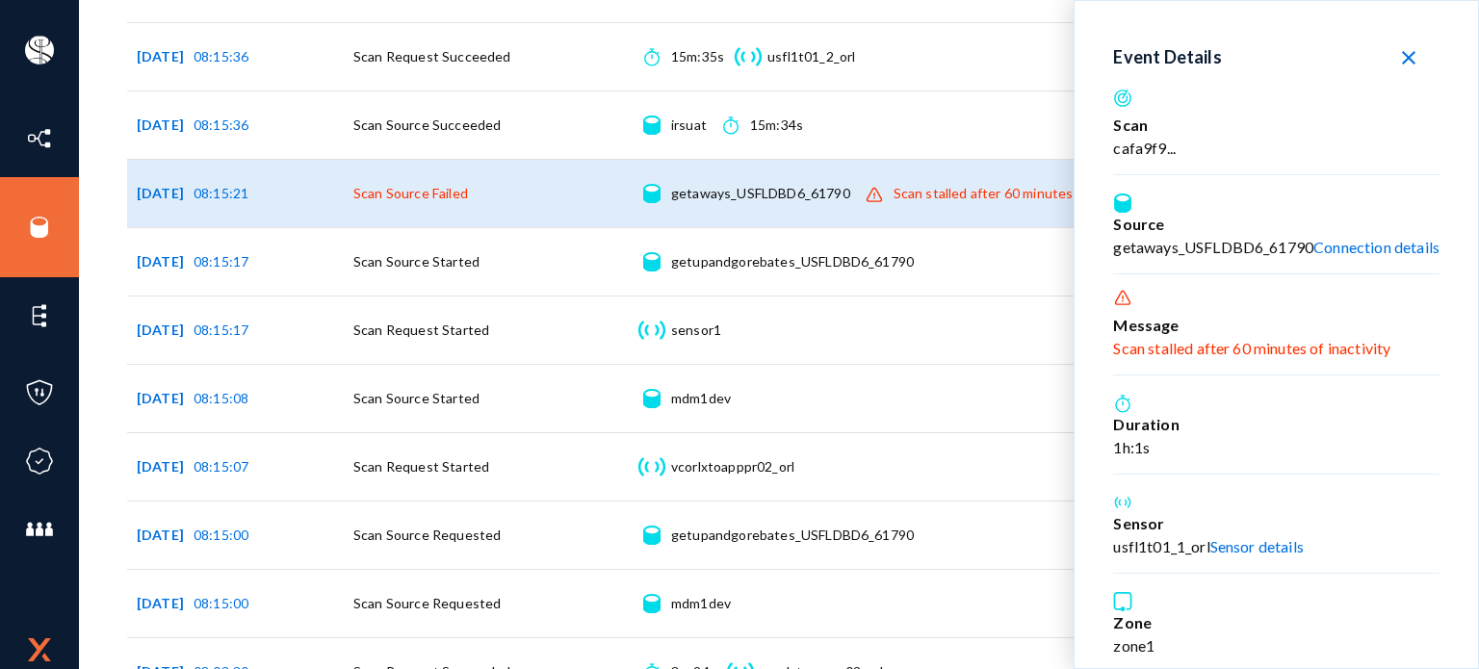
click at [1232, 542] on link "Sensor details" at bounding box center [1257, 546] width 93 height 18
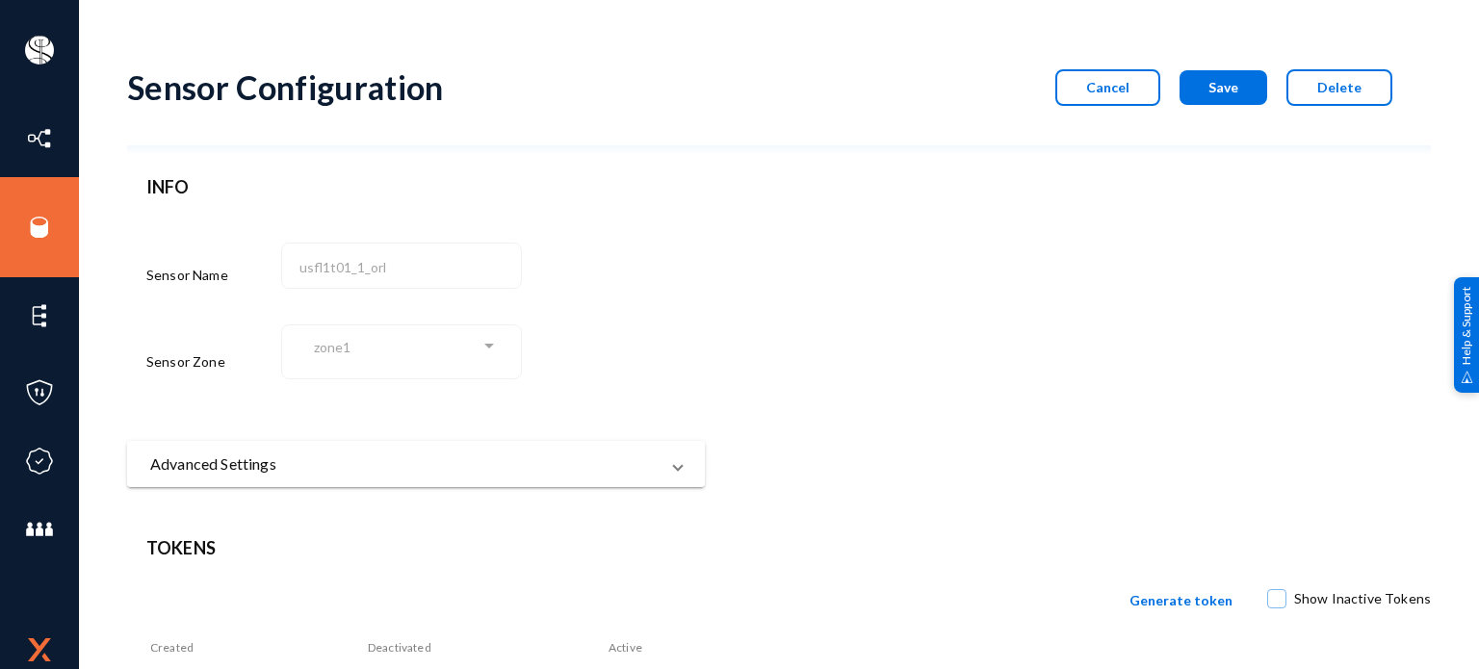
click at [1129, 85] on span "Cancel" at bounding box center [1107, 87] width 43 height 16
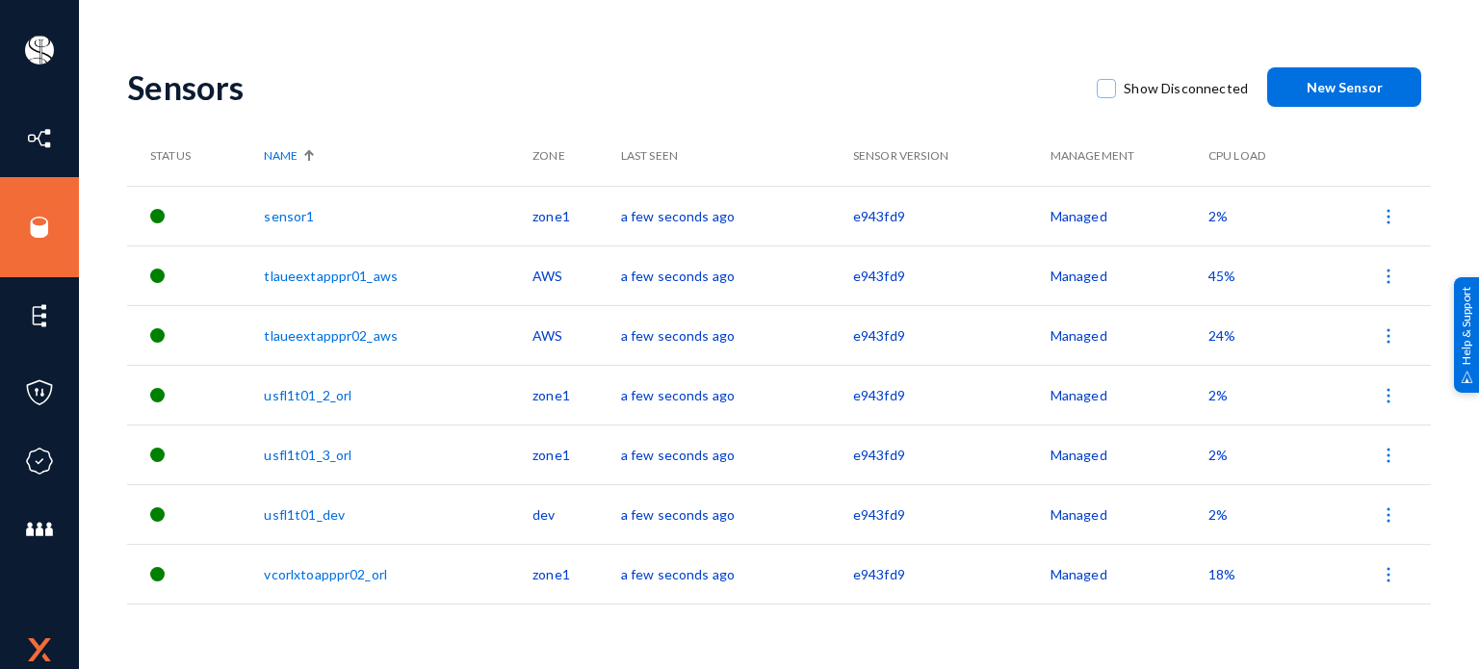
click at [1177, 647] on div "Sensors Show Disconnected New Sensor Status Name Zone Last Seen Sensor Version …" at bounding box center [779, 358] width 1304 height 621
click at [1218, 450] on span "2%" at bounding box center [1218, 455] width 19 height 16
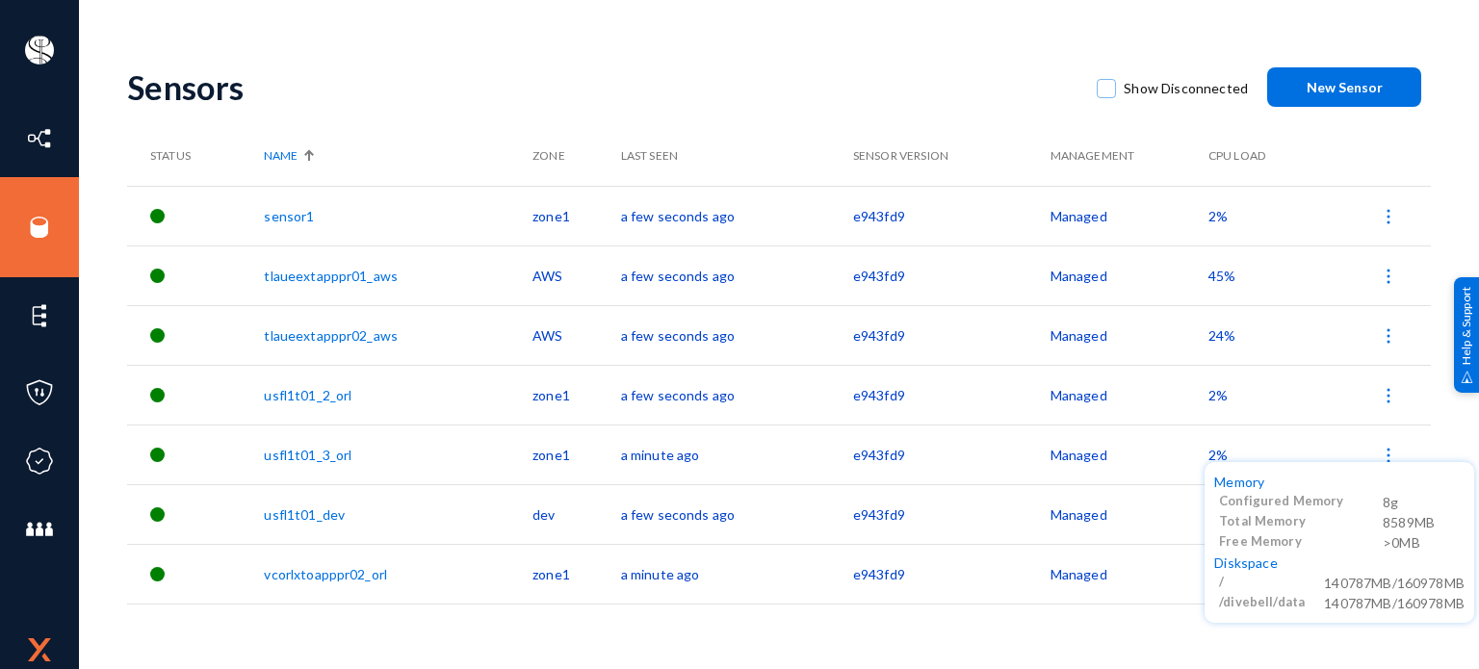
click at [1214, 398] on div at bounding box center [739, 334] width 1479 height 669
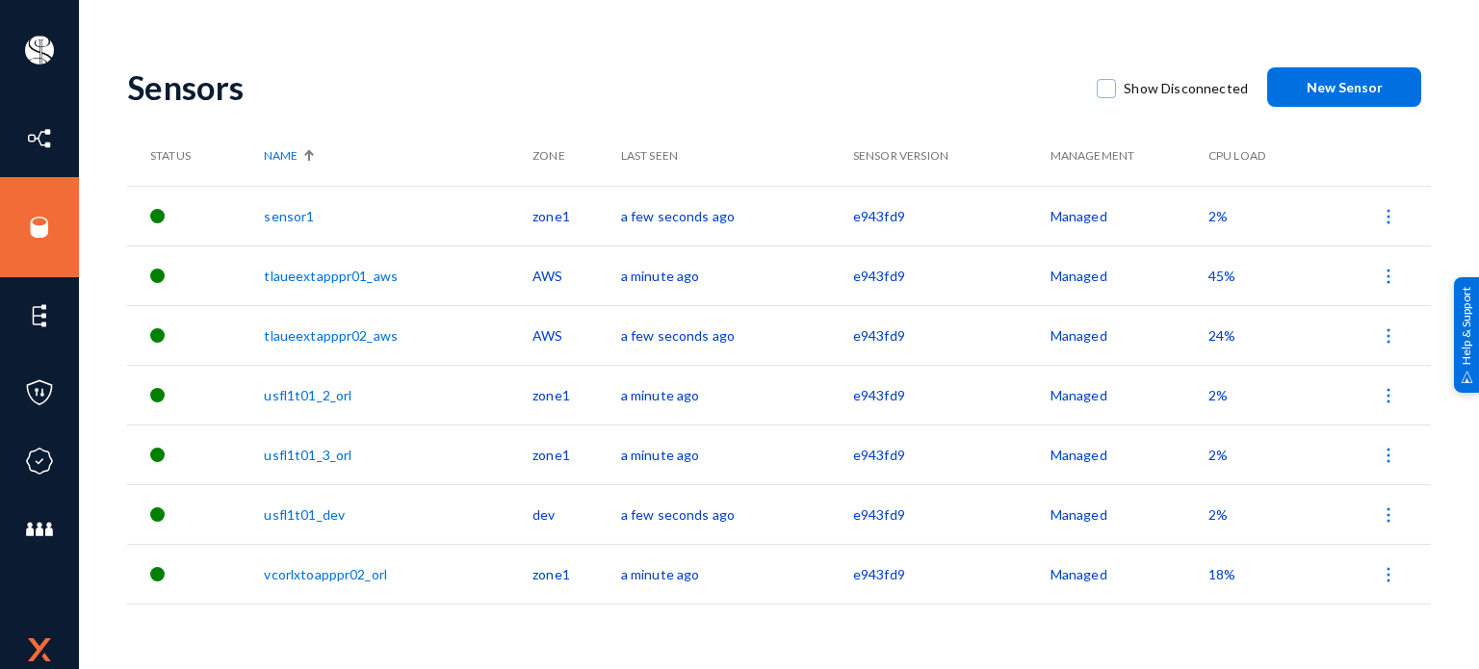
click at [1214, 398] on span "2%" at bounding box center [1218, 395] width 19 height 16
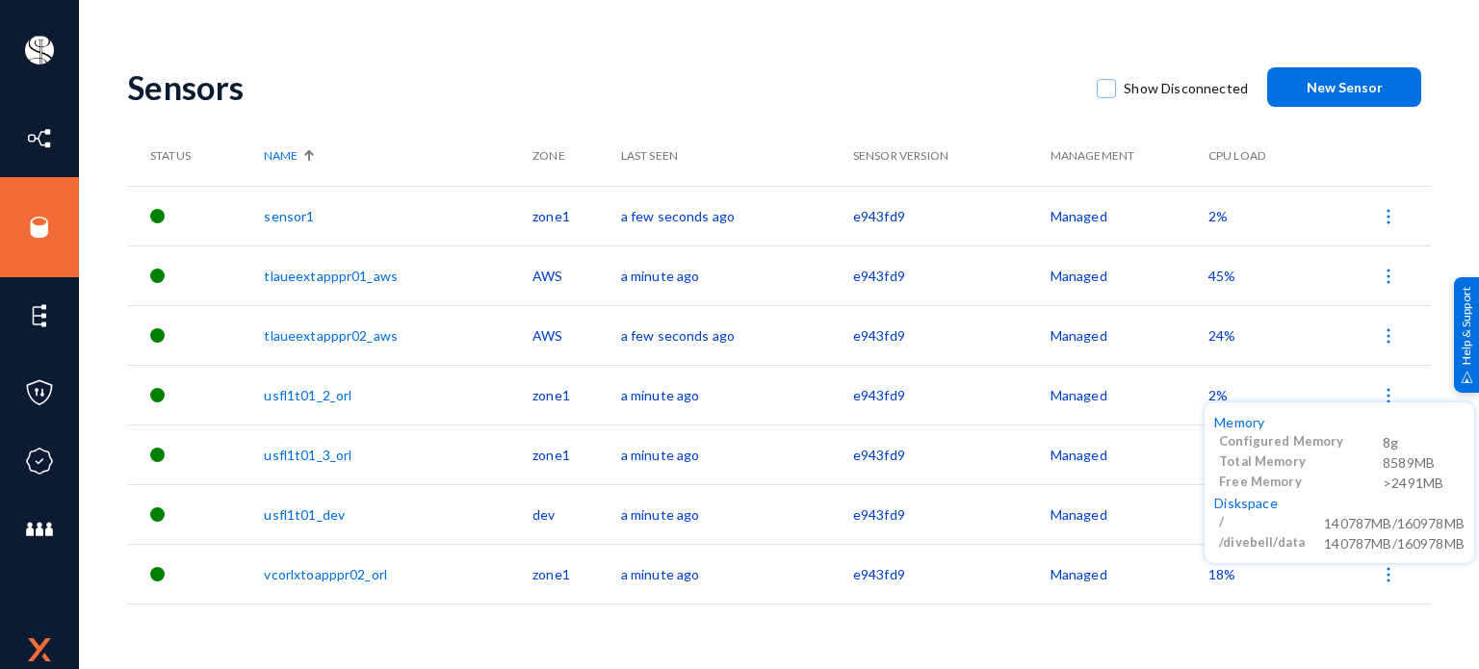
click at [1221, 338] on div at bounding box center [739, 334] width 1479 height 669
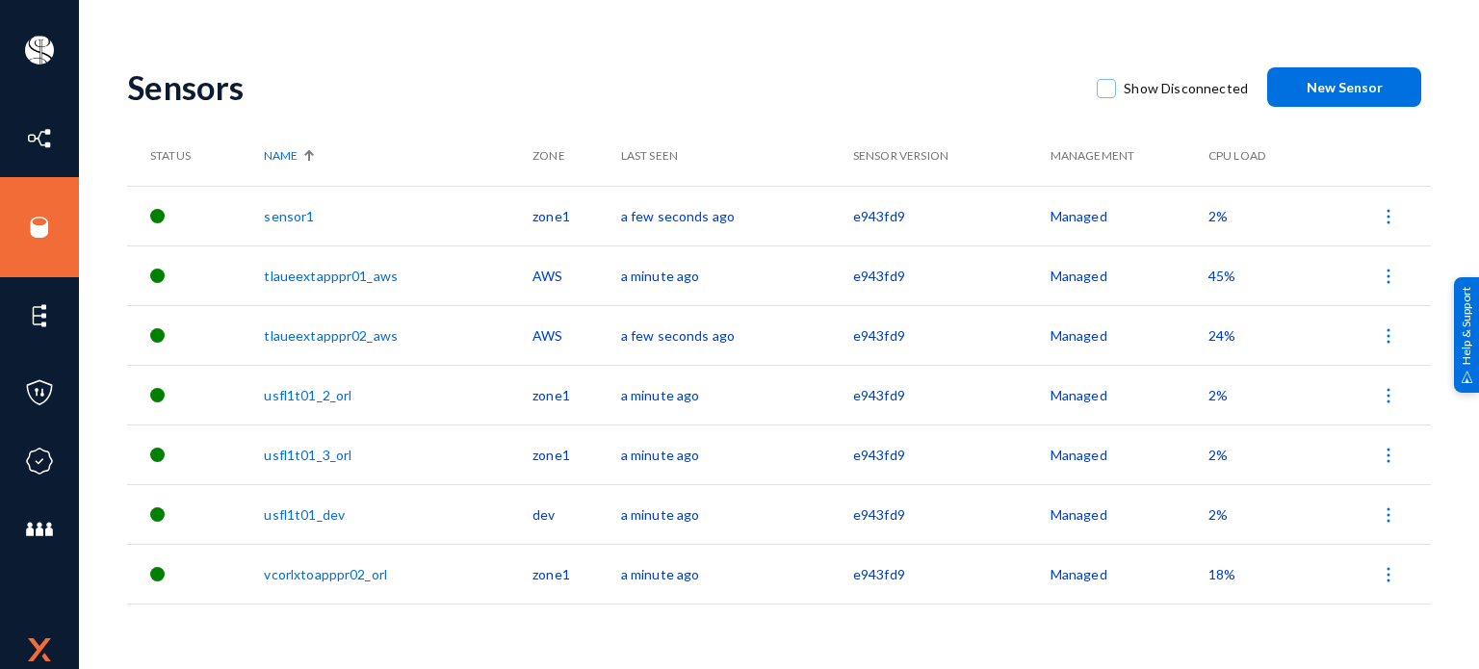
click at [1221, 338] on span "24%" at bounding box center [1222, 335] width 27 height 16
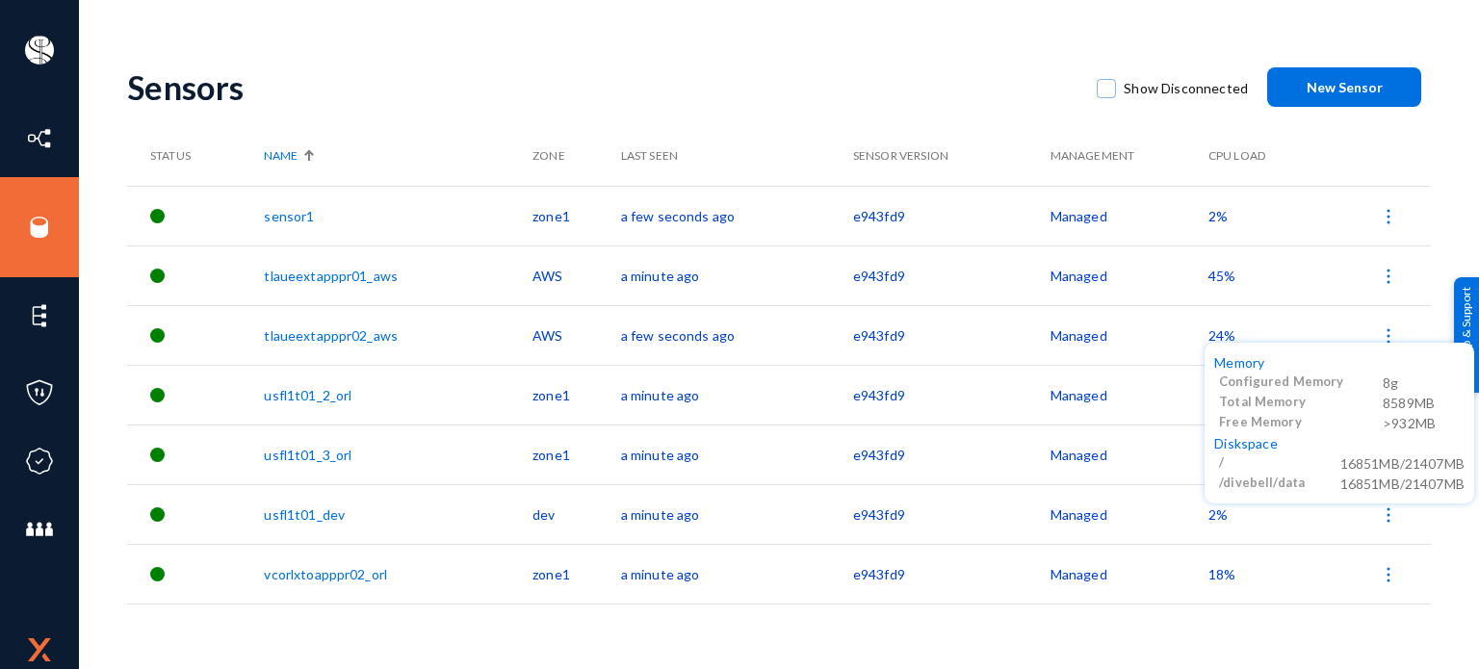
click at [1217, 273] on div at bounding box center [739, 334] width 1479 height 669
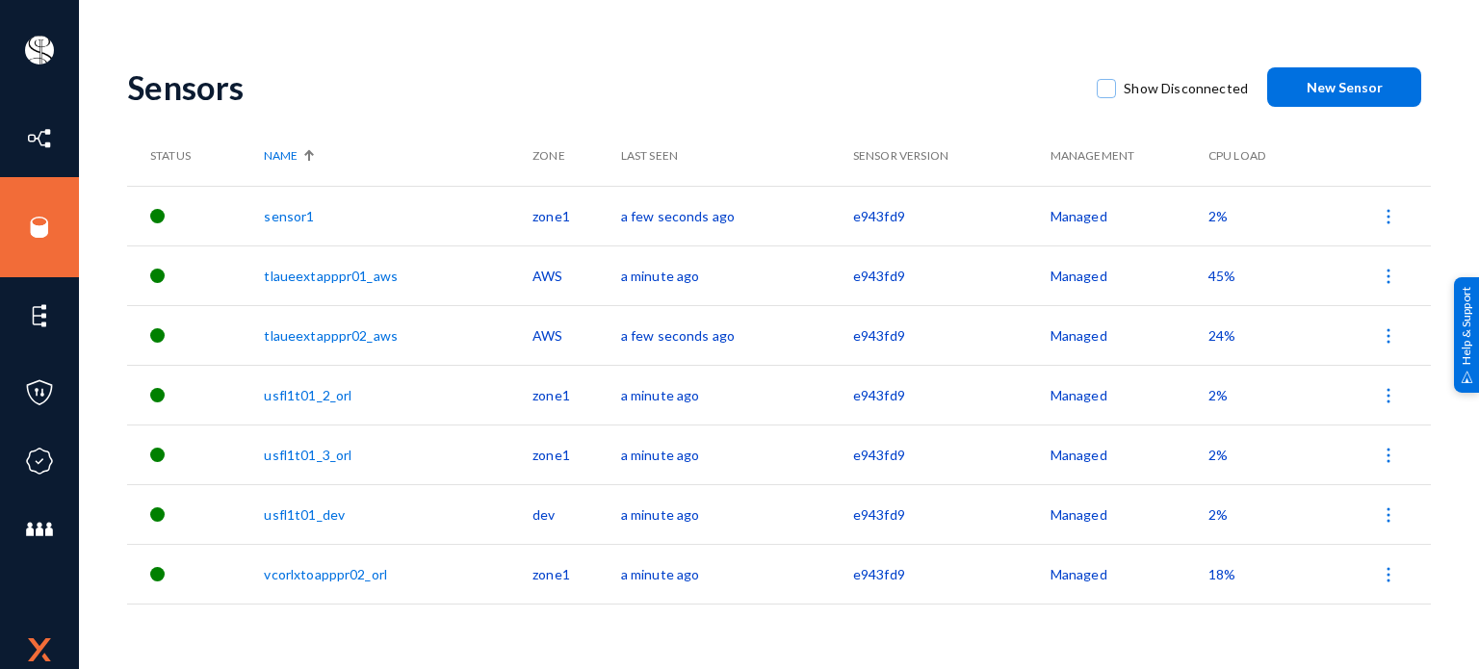
click at [1217, 273] on span "45%" at bounding box center [1222, 276] width 27 height 16
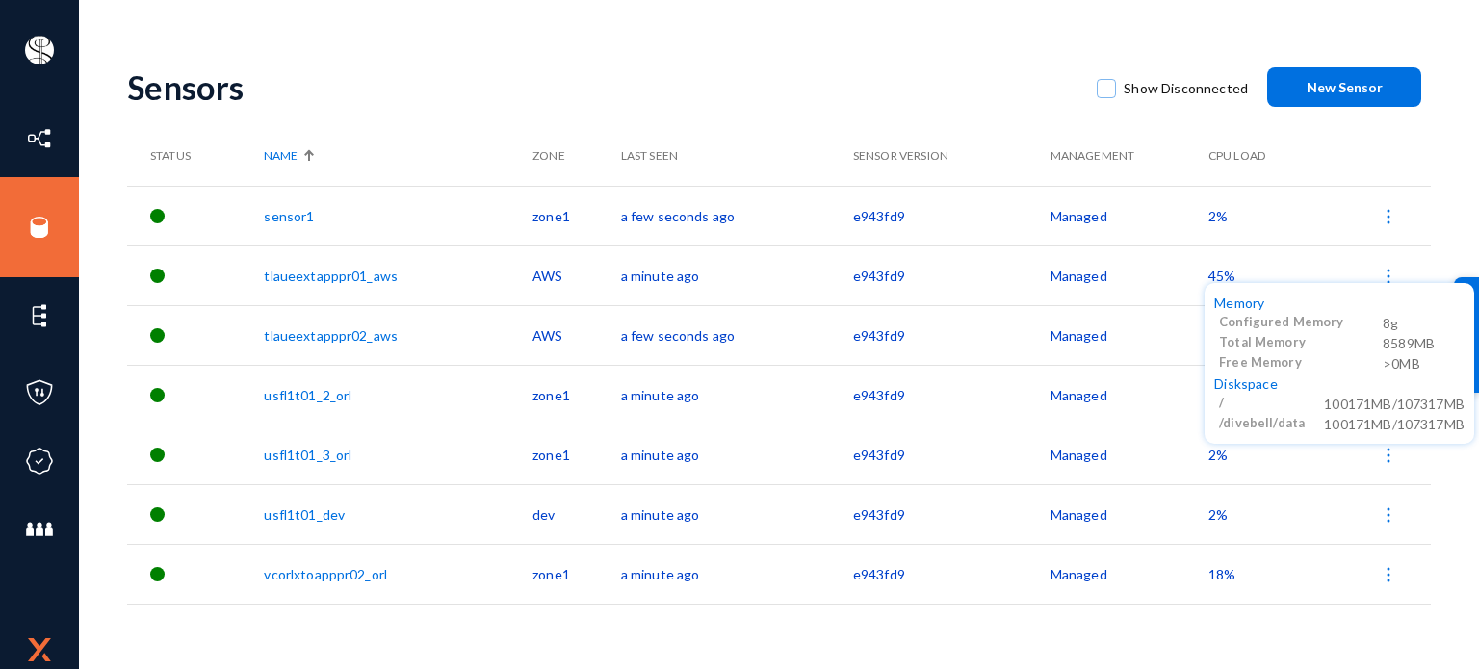
click at [1219, 218] on div at bounding box center [739, 334] width 1479 height 669
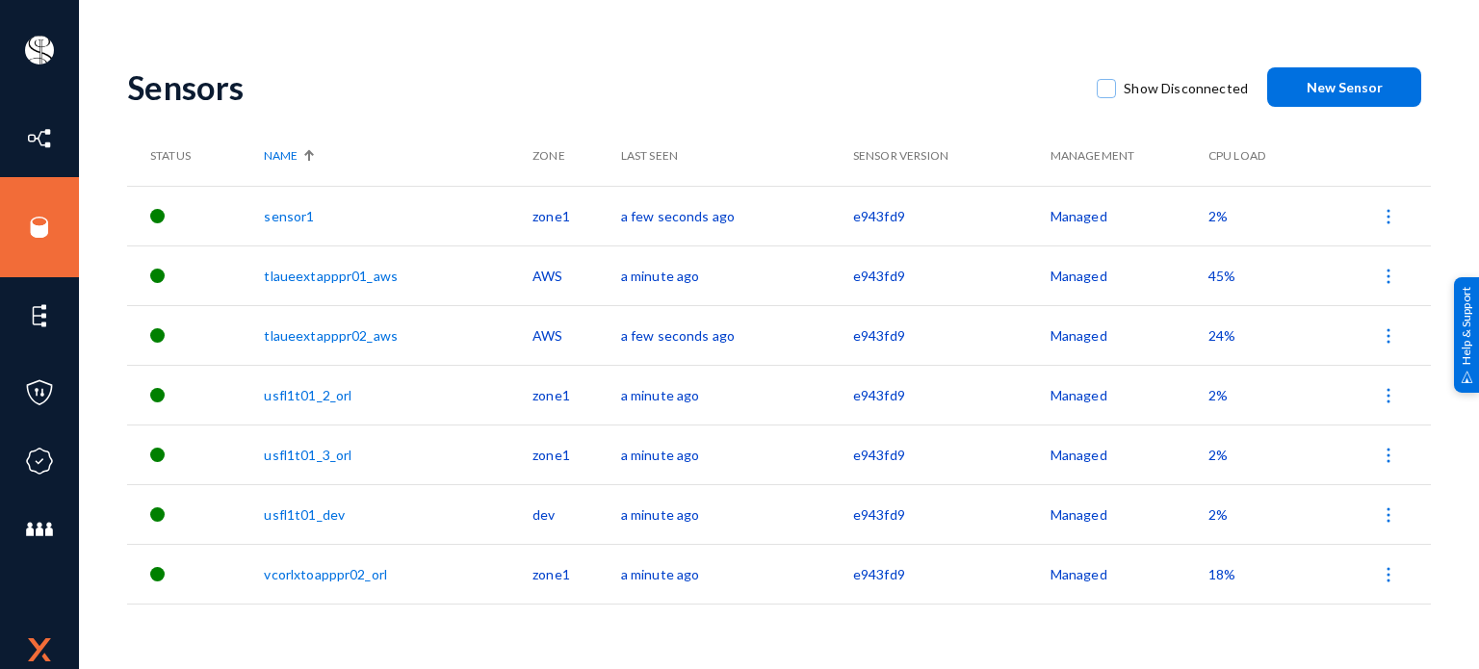
click at [1219, 218] on span "2%" at bounding box center [1218, 216] width 19 height 16
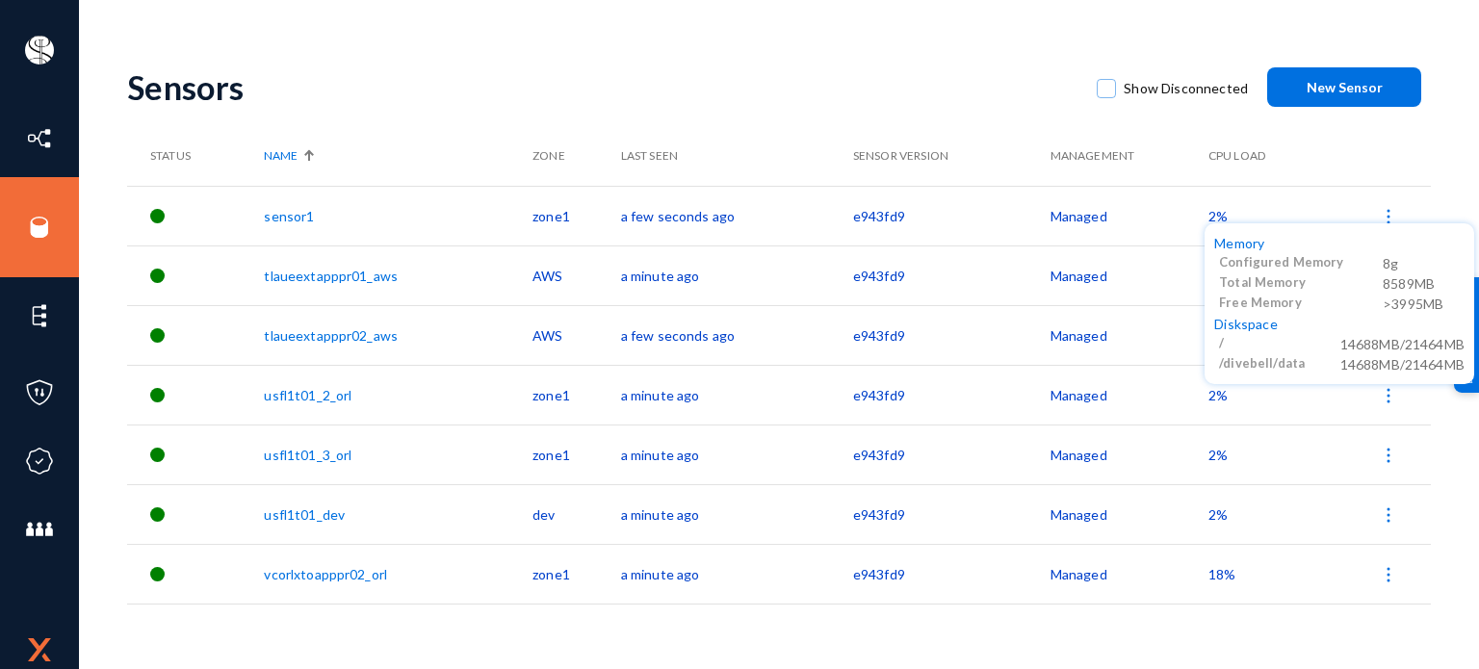
click at [763, 101] on div at bounding box center [739, 334] width 1479 height 669
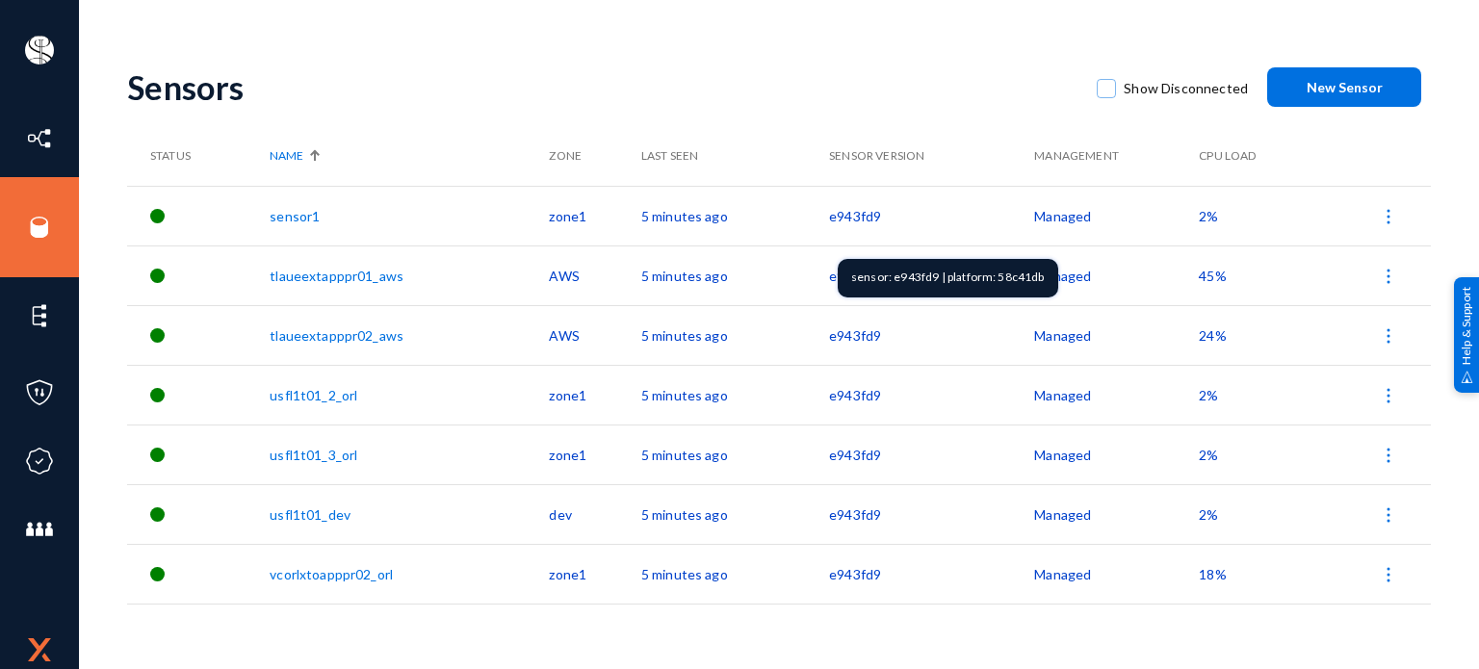
click at [855, 211] on td "e943fd9" at bounding box center [931, 216] width 205 height 60
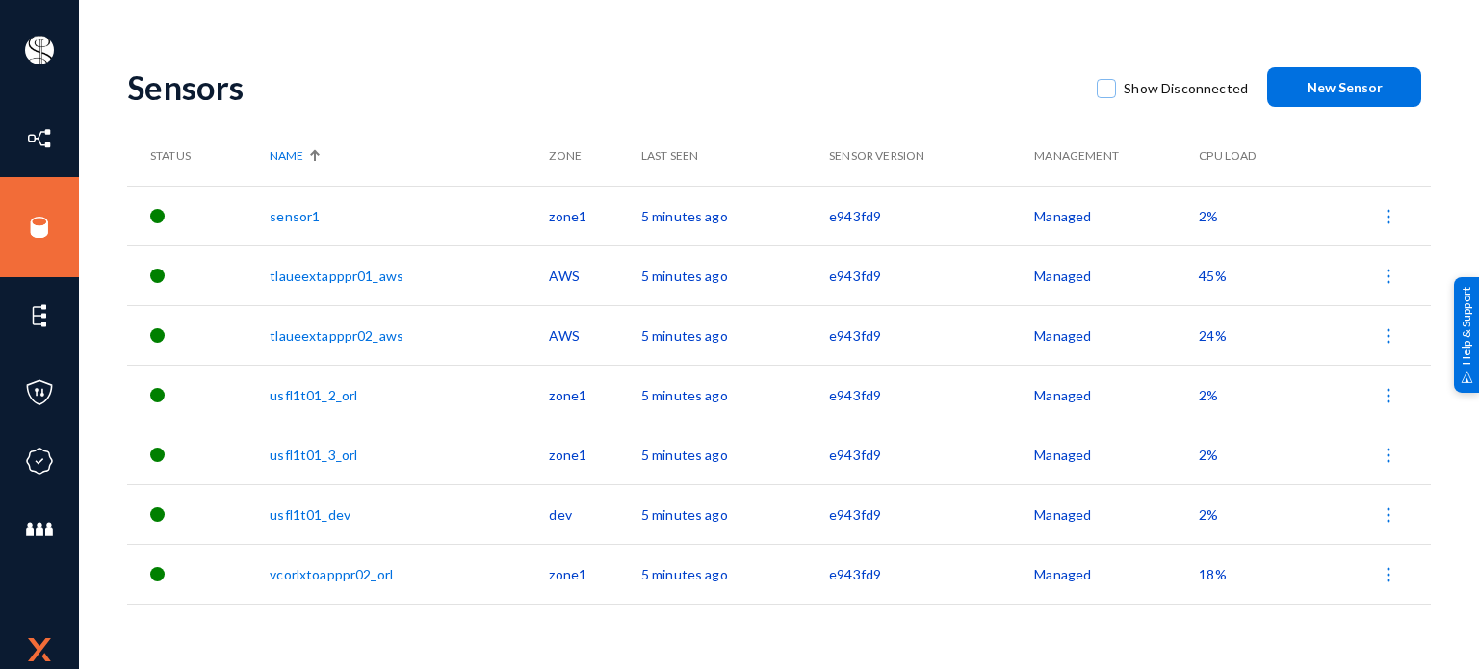
click at [855, 211] on td "e943fd9" at bounding box center [931, 216] width 205 height 60
copy td "e943fd9"
